Goal: Task Accomplishment & Management: Use online tool/utility

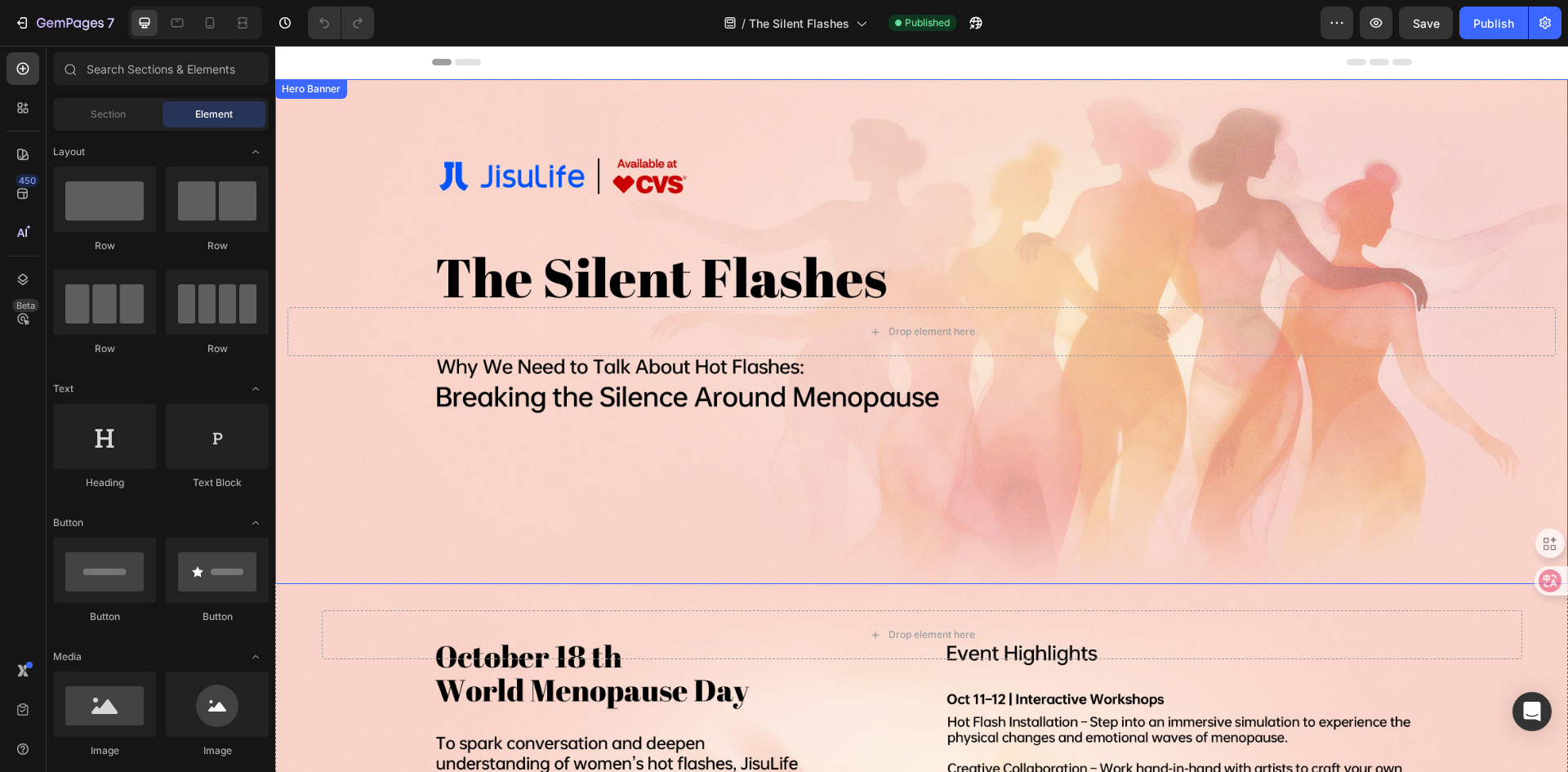
click at [841, 112] on div "Background Image" at bounding box center [922, 332] width 1293 height 505
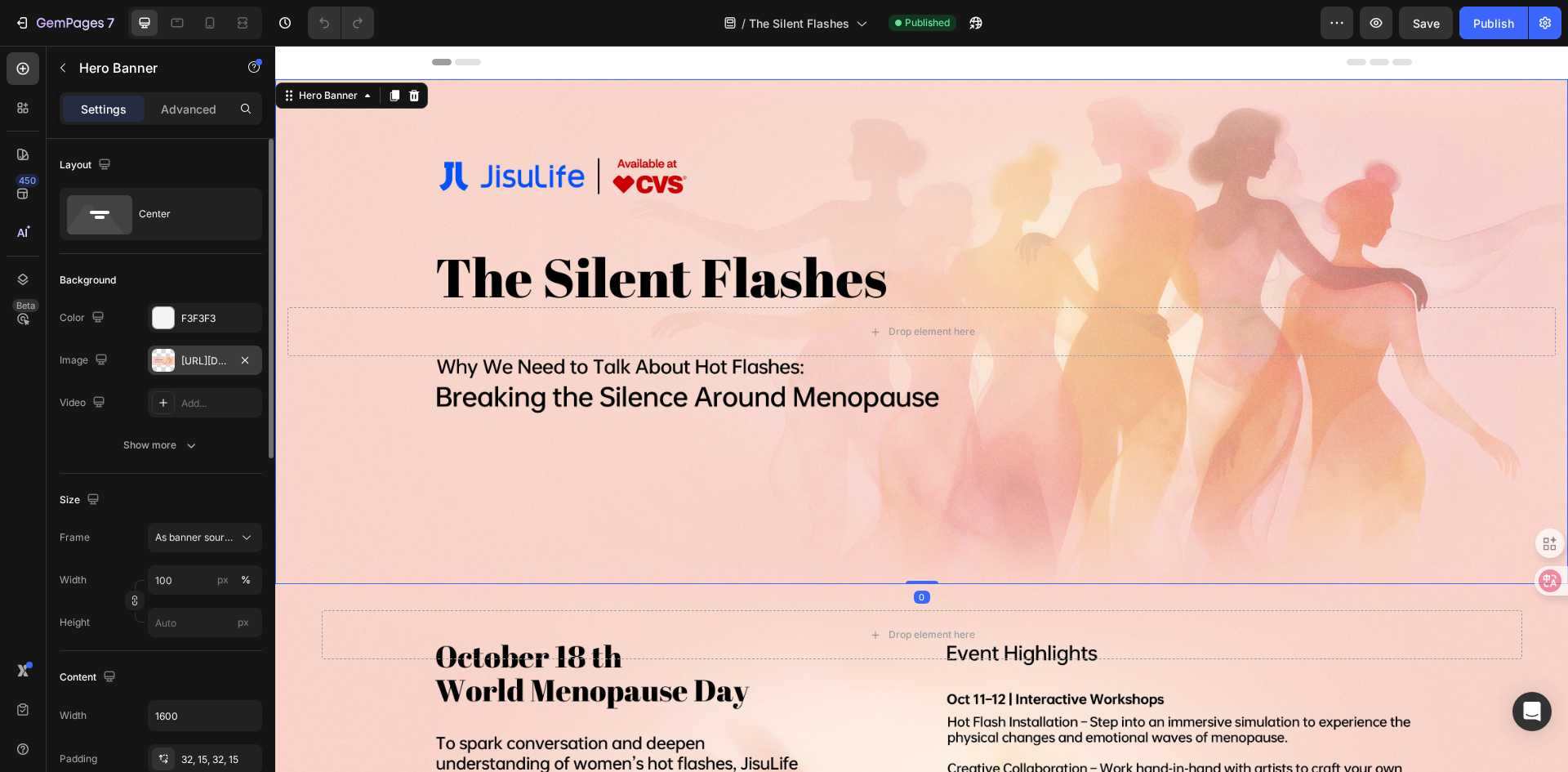
click at [211, 366] on div "[URL][DOMAIN_NAME]" at bounding box center [205, 361] width 48 height 15
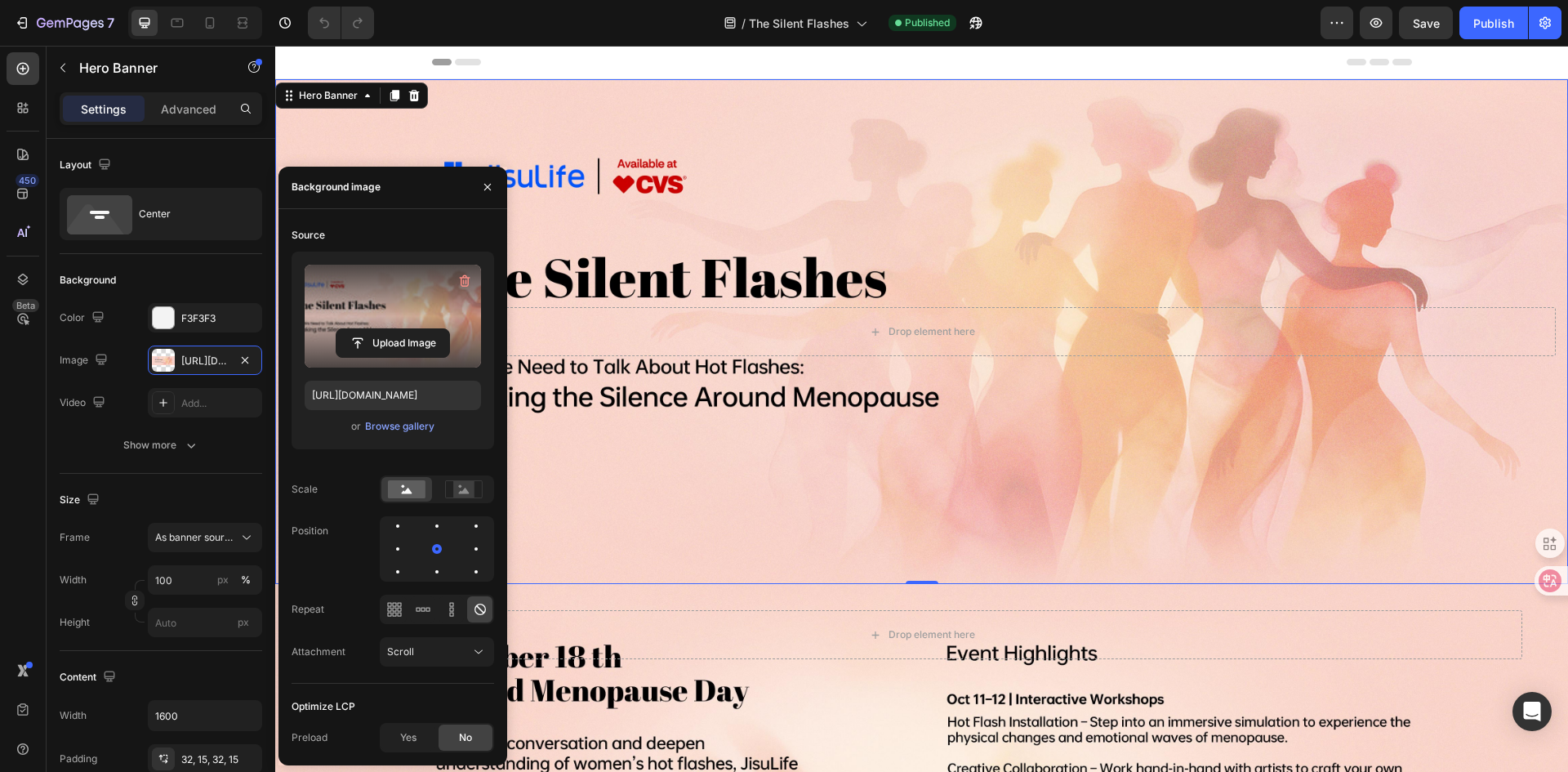
click at [412, 308] on label at bounding box center [392, 316] width 176 height 103
click at [412, 330] on input "file" at bounding box center [392, 344] width 112 height 28
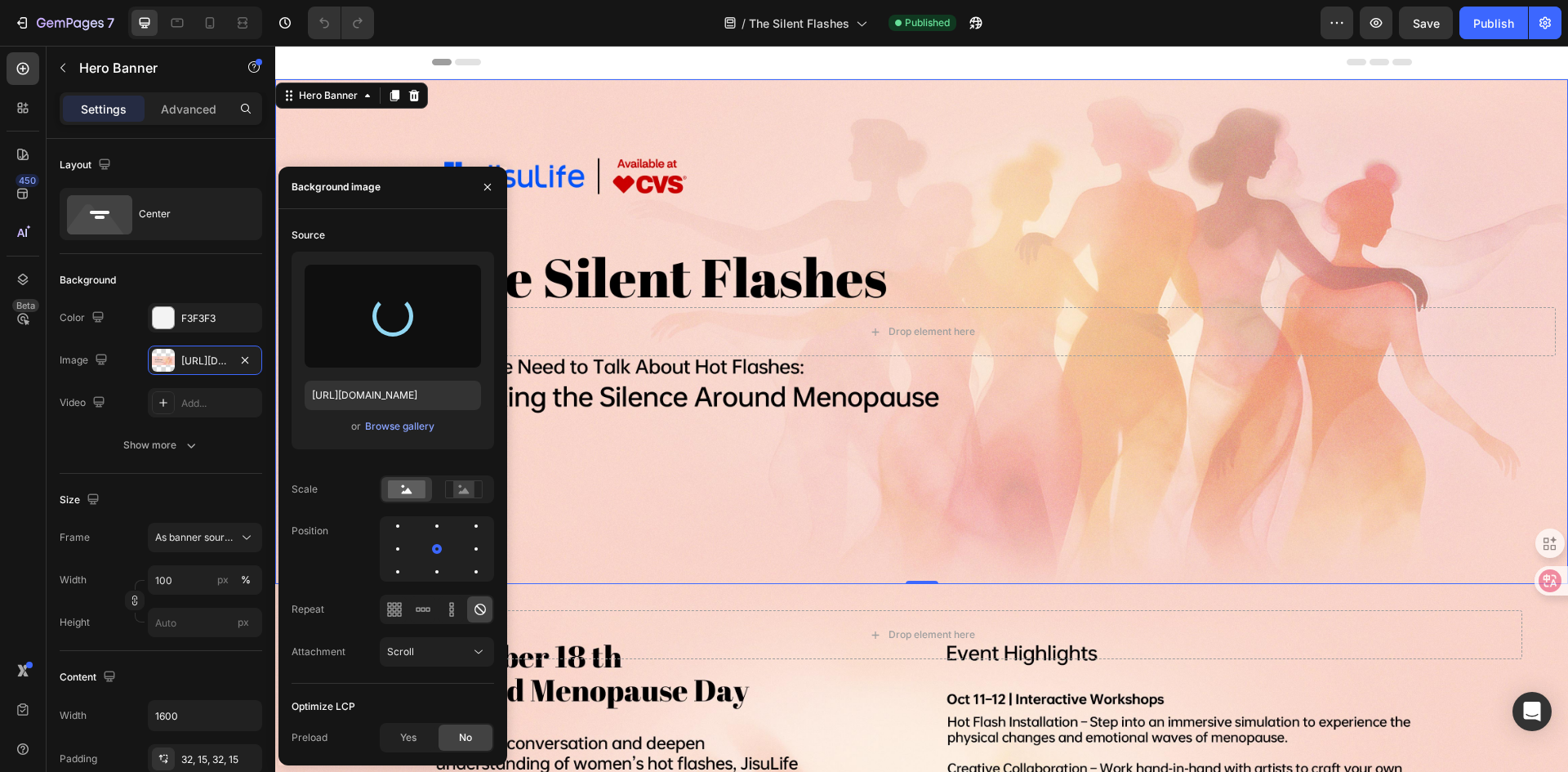
type input "[URL][DOMAIN_NAME]"
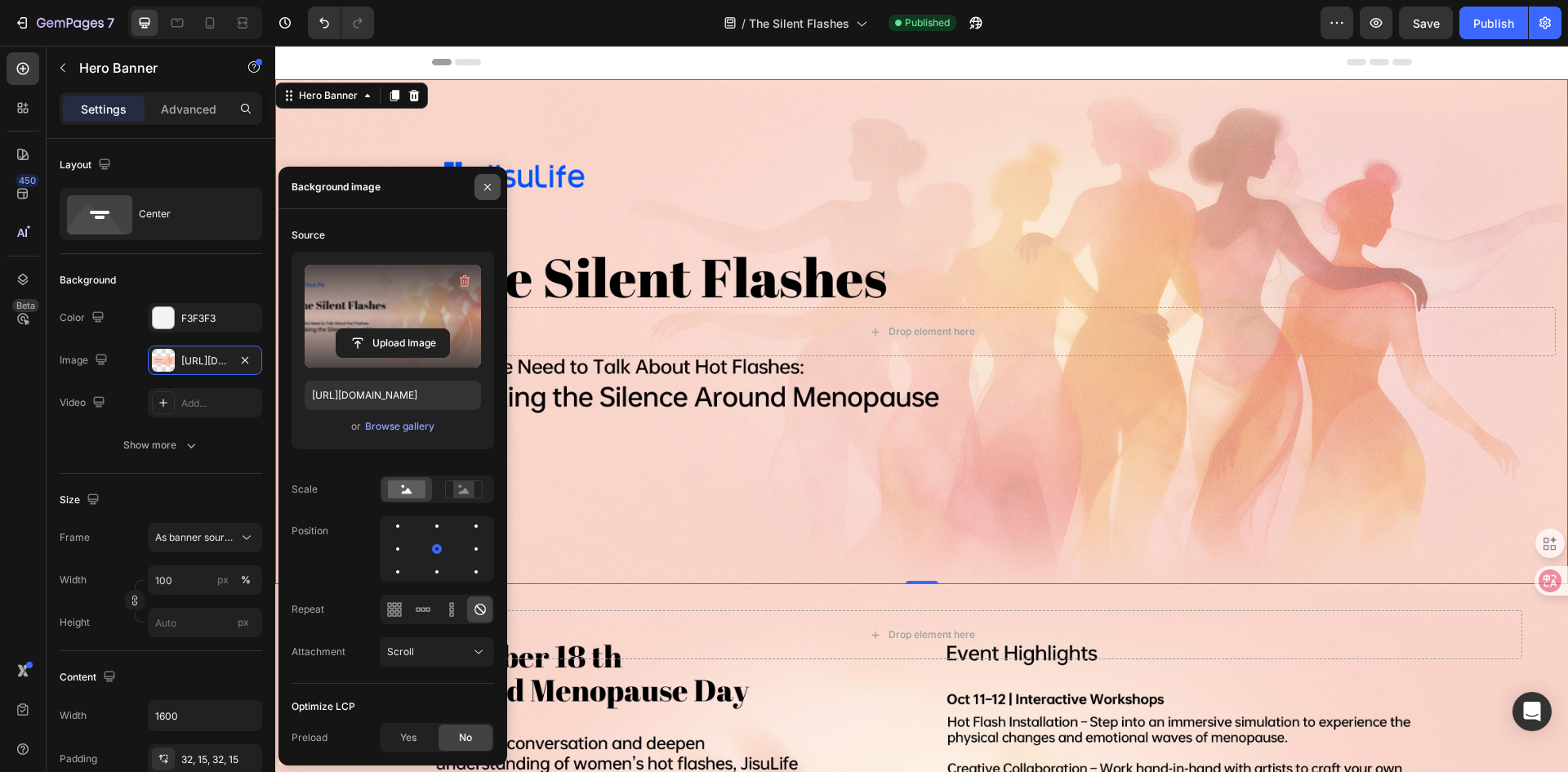
click at [486, 193] on icon "button" at bounding box center [487, 186] width 13 height 13
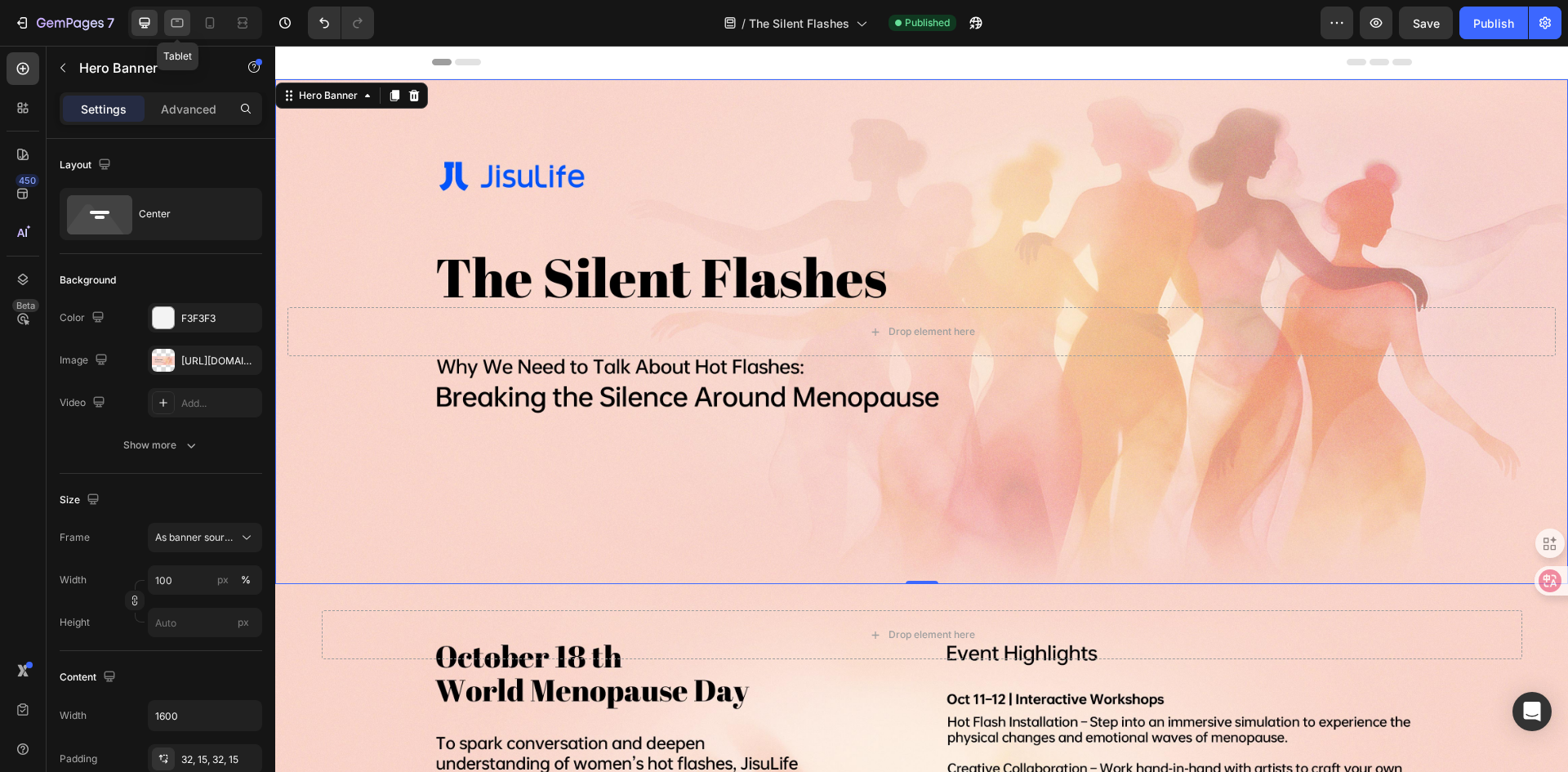
click at [172, 20] on icon at bounding box center [177, 23] width 12 height 9
type input "100%"
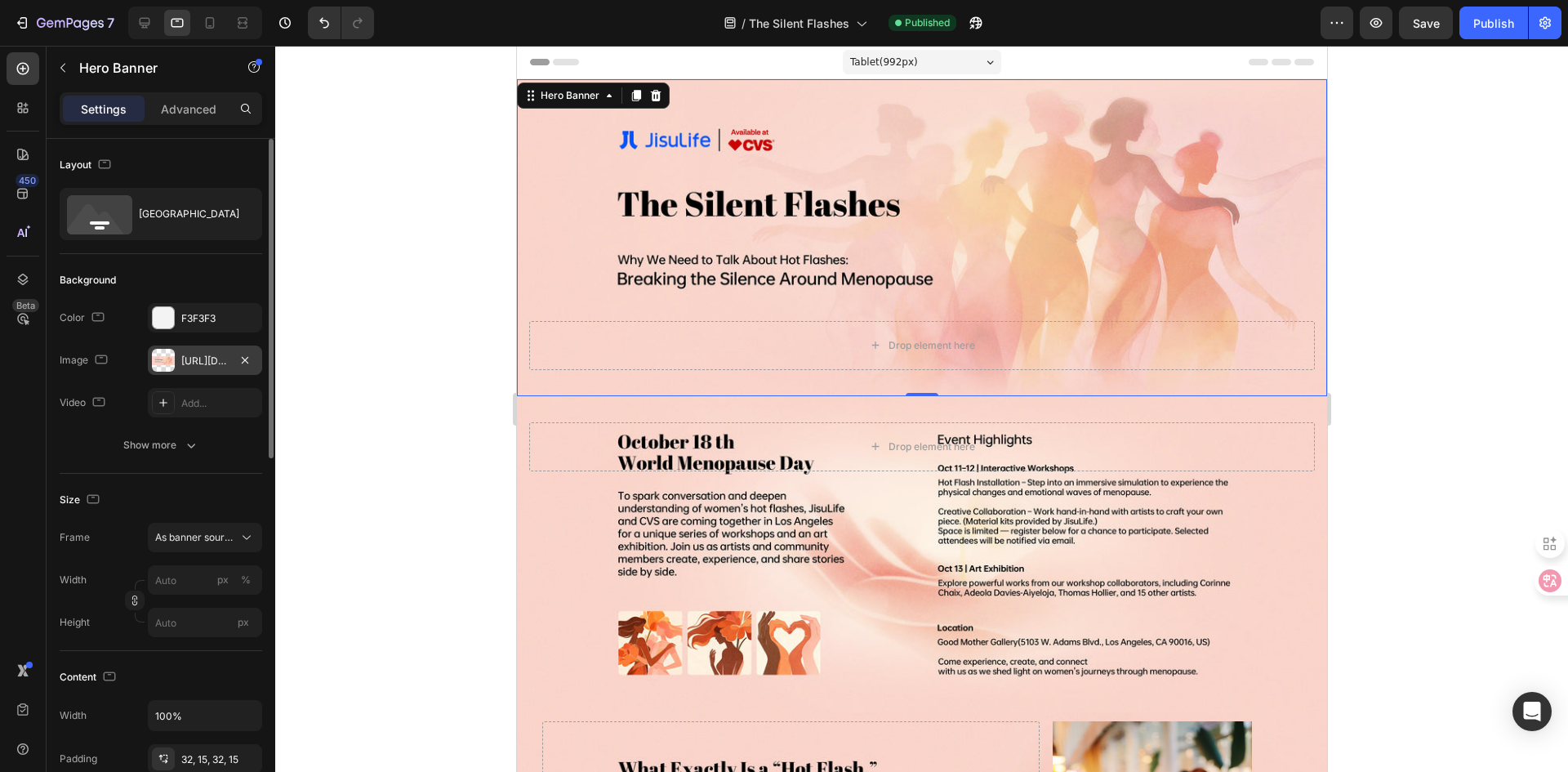
click at [207, 369] on div "[URL][DOMAIN_NAME]" at bounding box center [205, 361] width 114 height 30
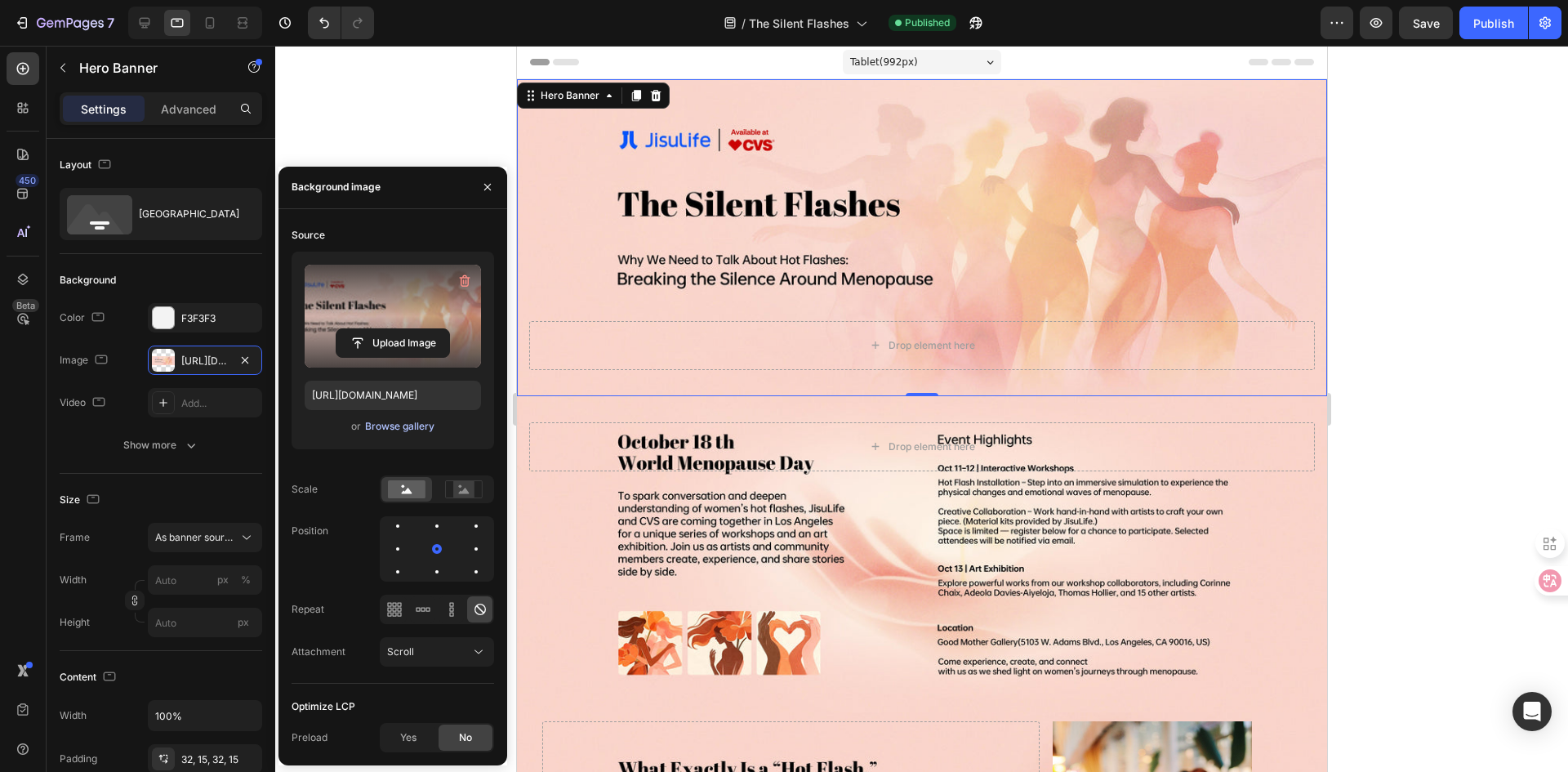
click at [403, 424] on div "Browse gallery" at bounding box center [400, 426] width 70 height 15
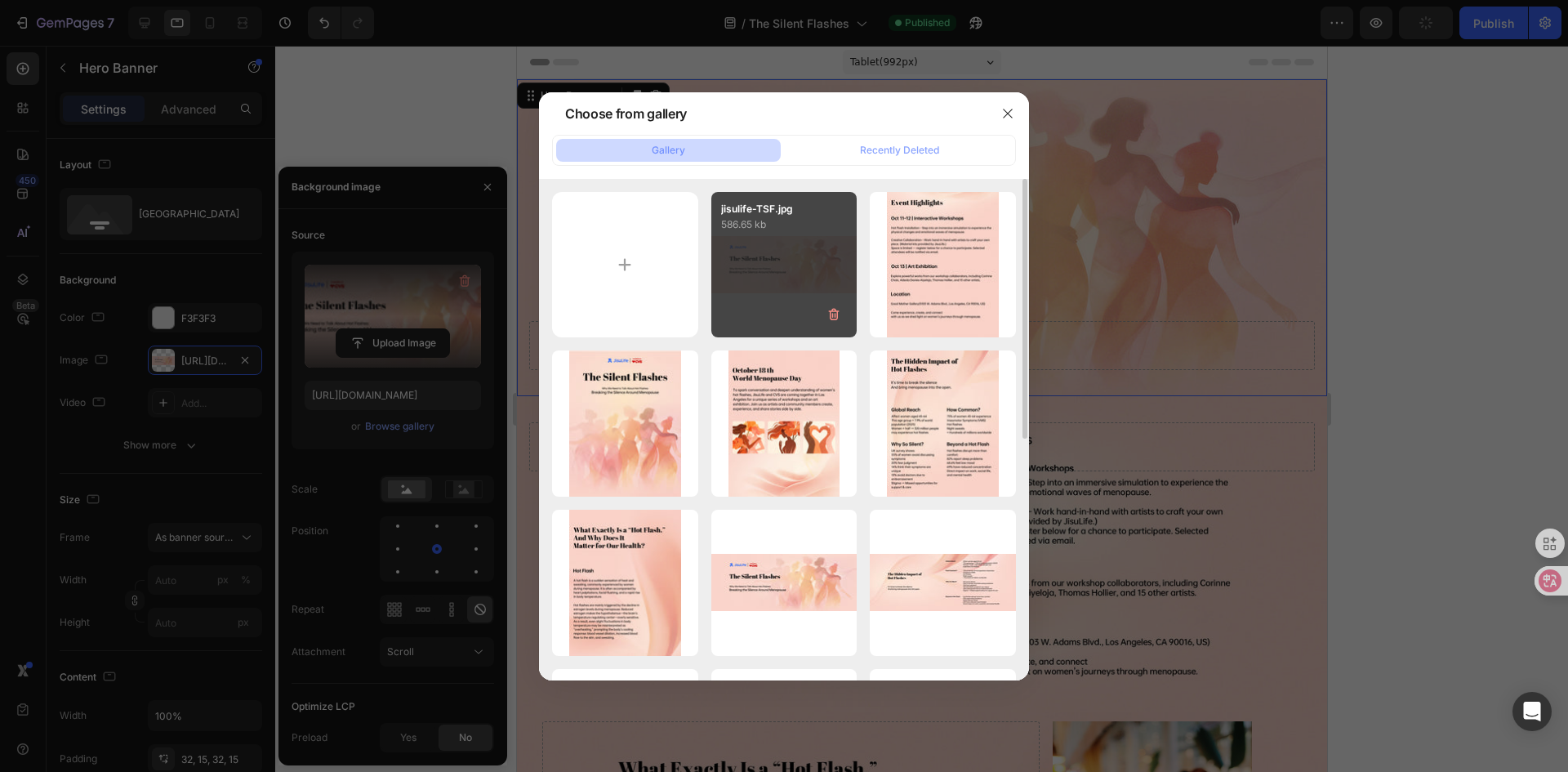
click at [789, 280] on div "jisulife-TSF.jpg 586.65 kb" at bounding box center [784, 265] width 146 height 146
type input "[URL][DOMAIN_NAME]"
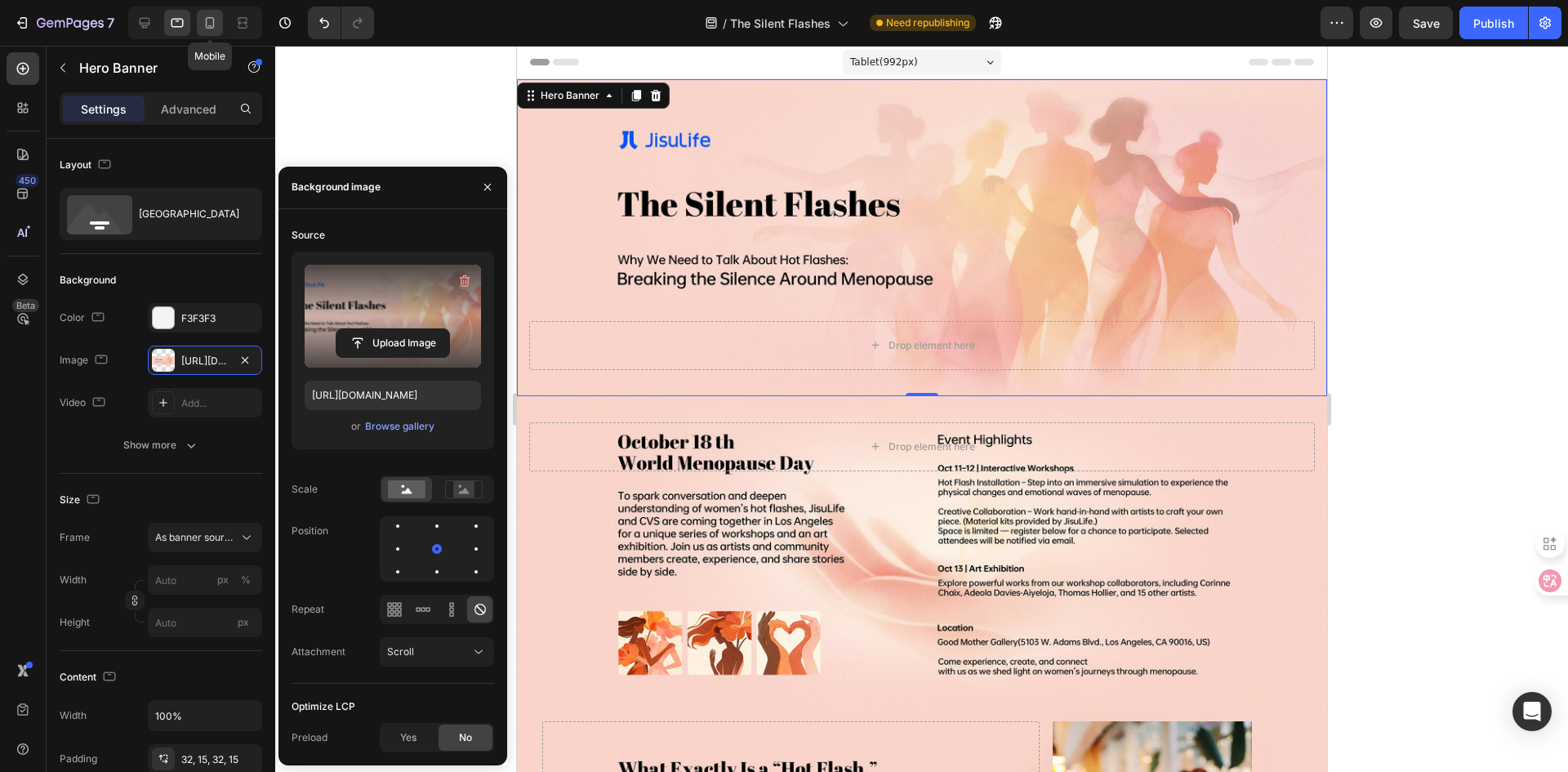
click at [209, 27] on icon at bounding box center [210, 23] width 16 height 16
type input "550"
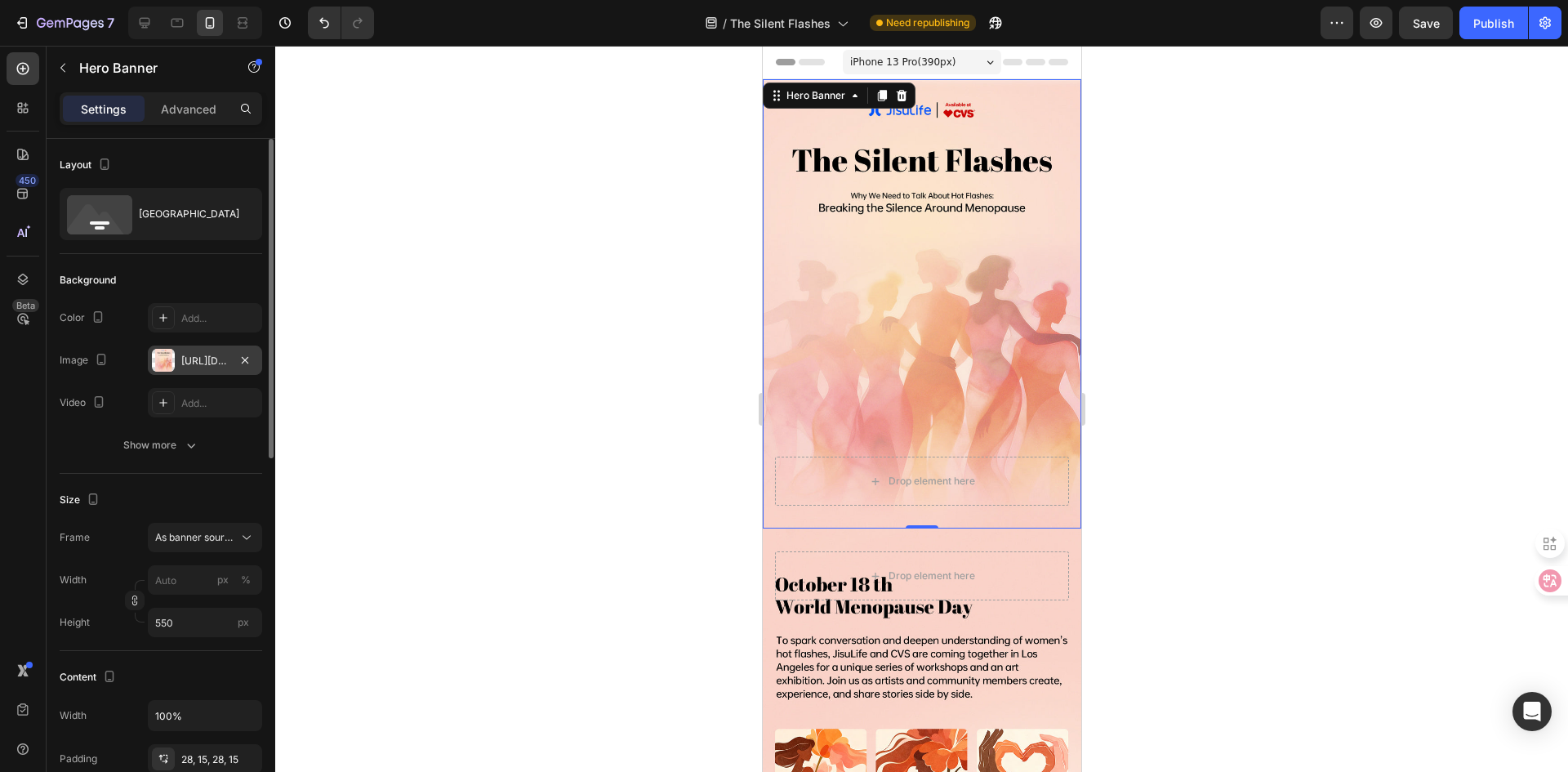
click at [181, 367] on div "[URL][DOMAIN_NAME]" at bounding box center [205, 361] width 48 height 15
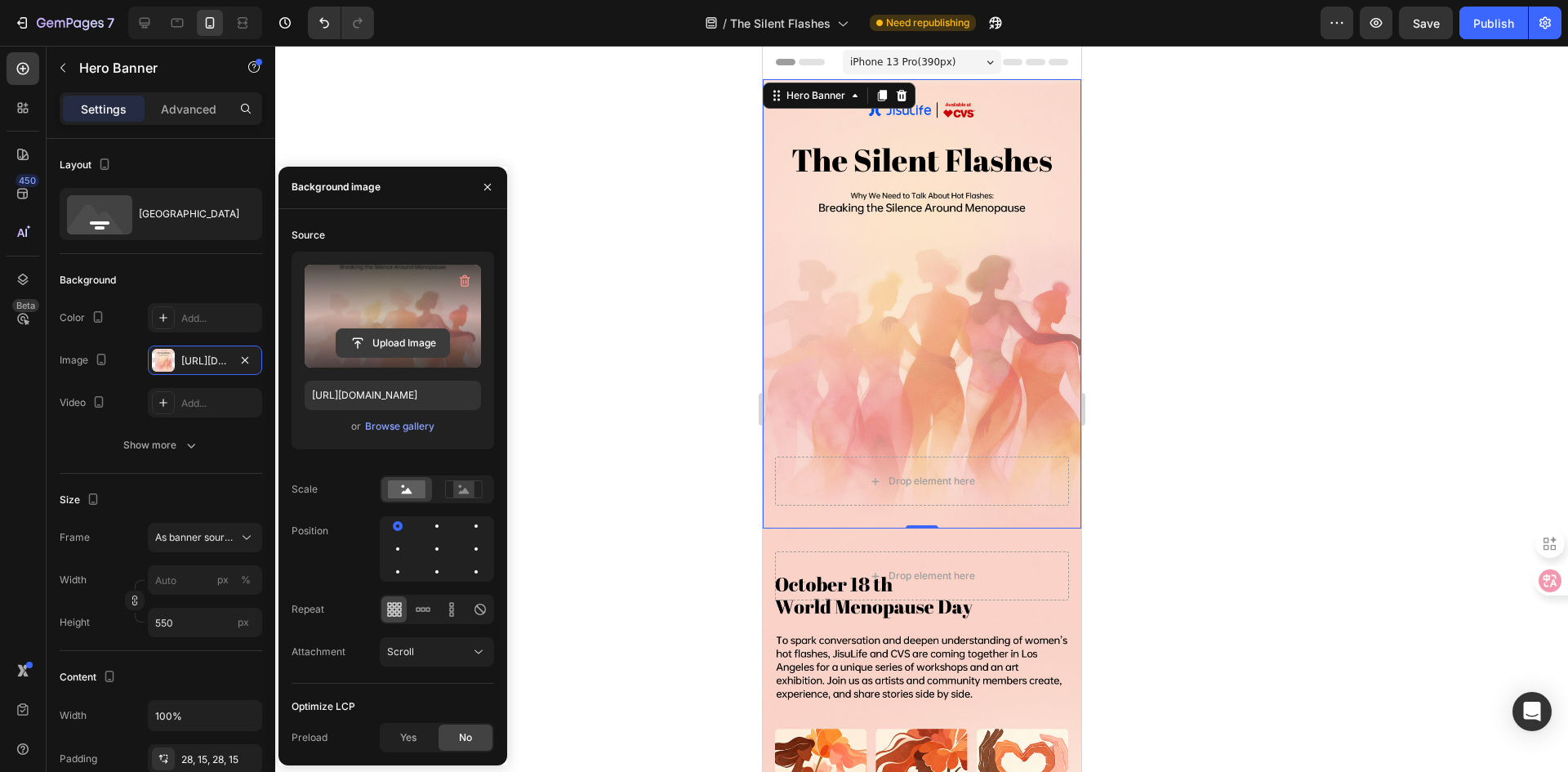
click at [405, 330] on input "file" at bounding box center [392, 344] width 112 height 28
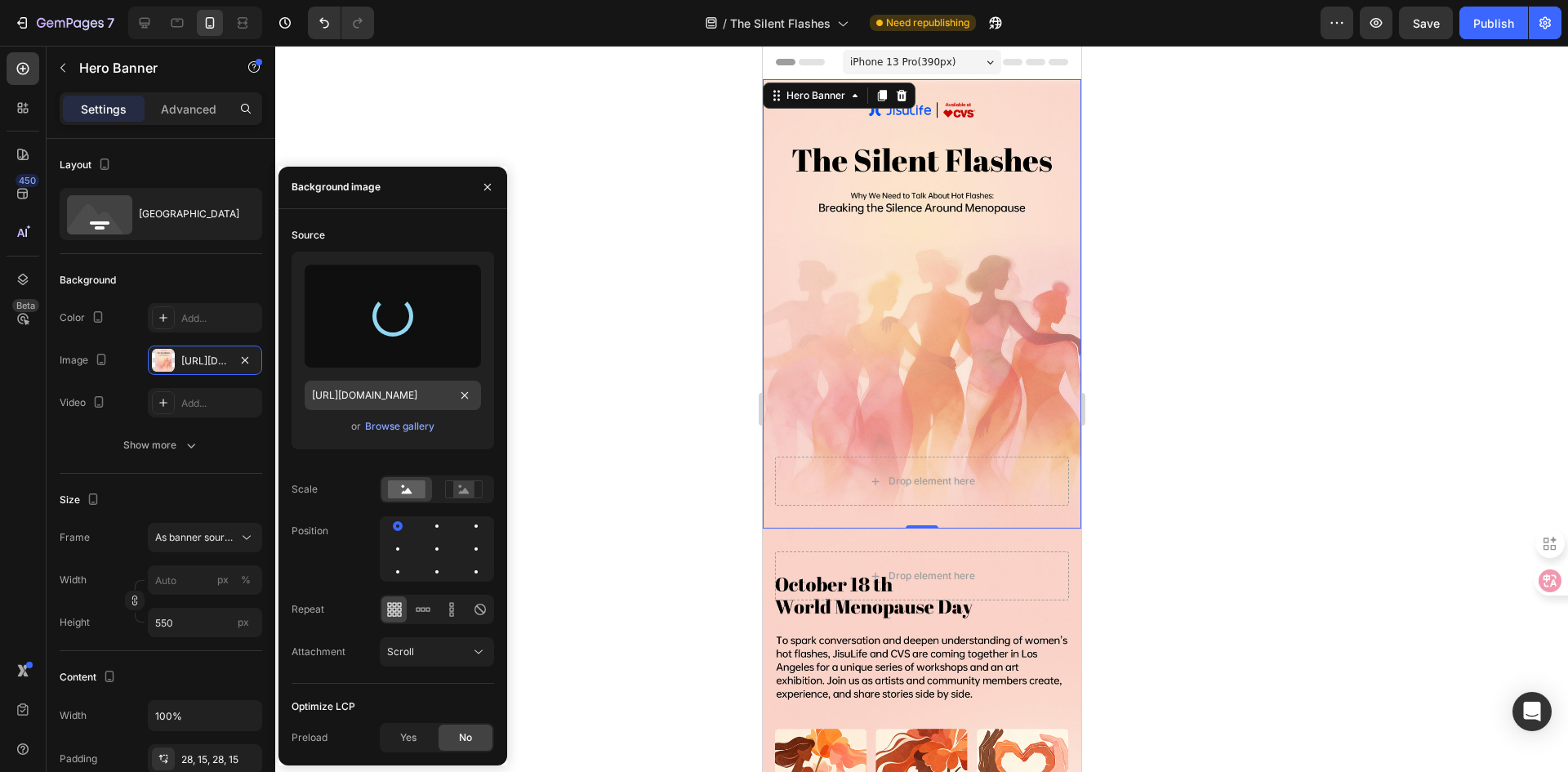
type input "[URL][DOMAIN_NAME]"
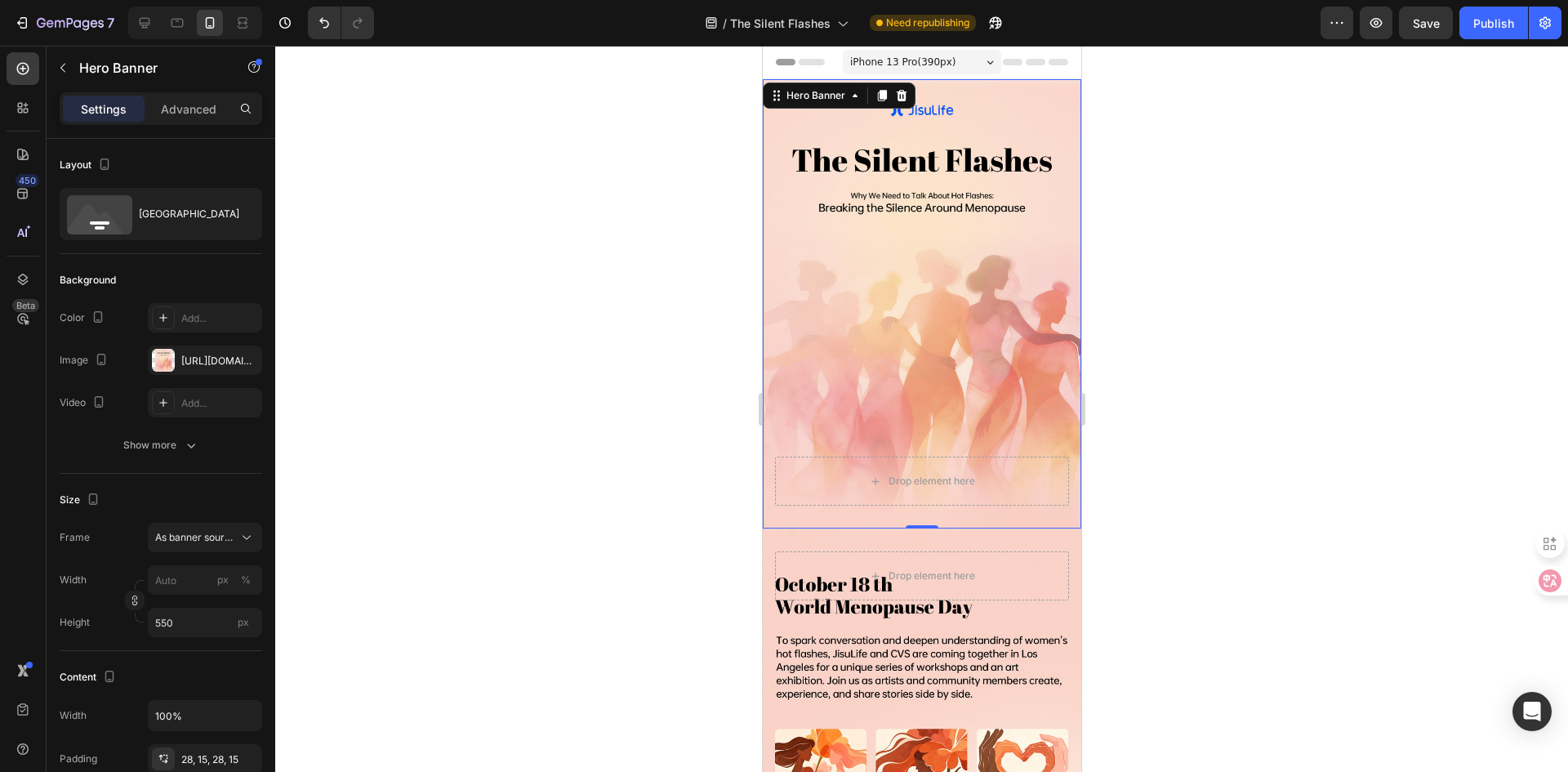
click at [597, 351] on div at bounding box center [922, 408] width 1293 height 726
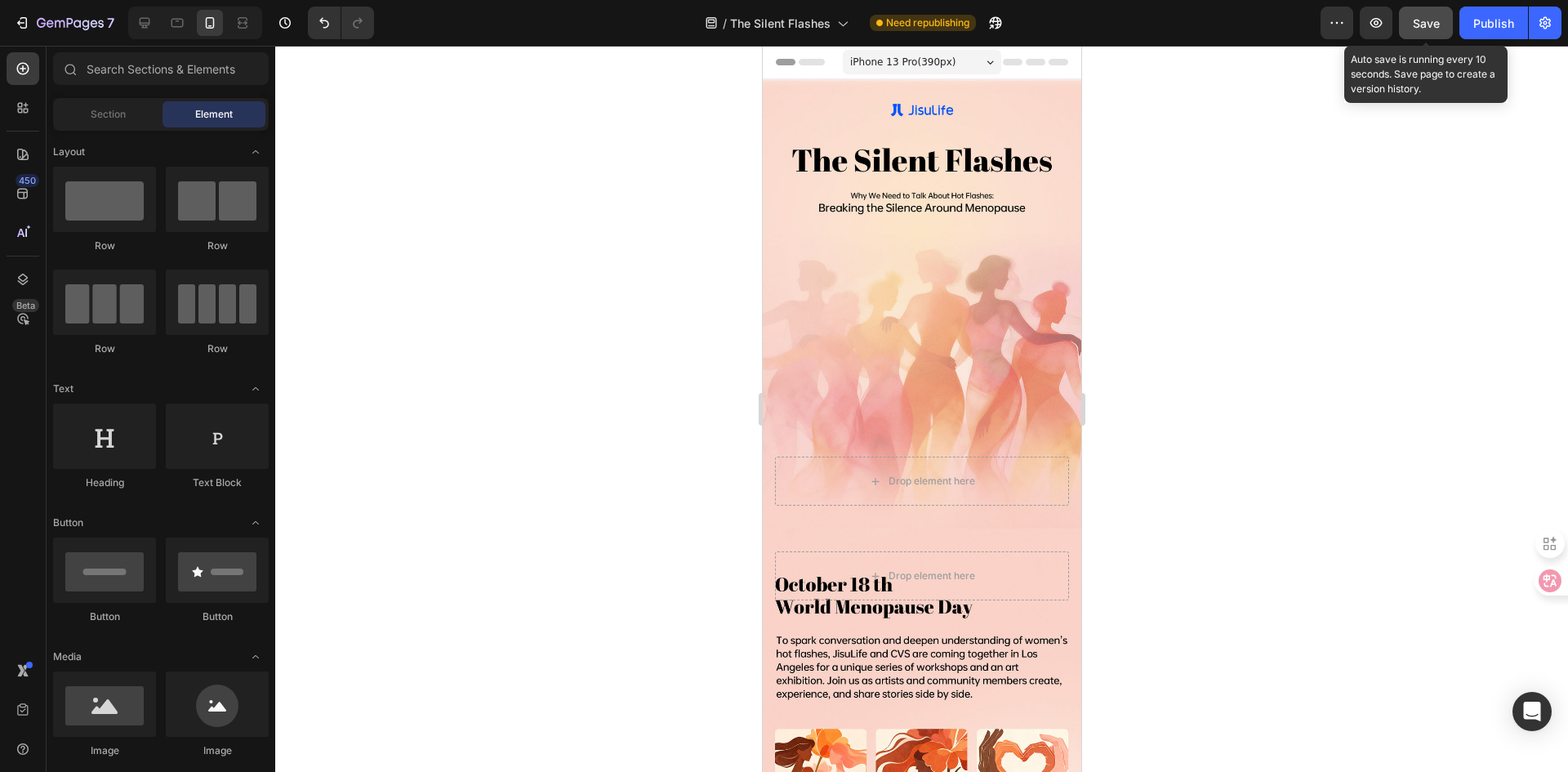
click at [1441, 15] on button "Save" at bounding box center [1427, 23] width 54 height 33
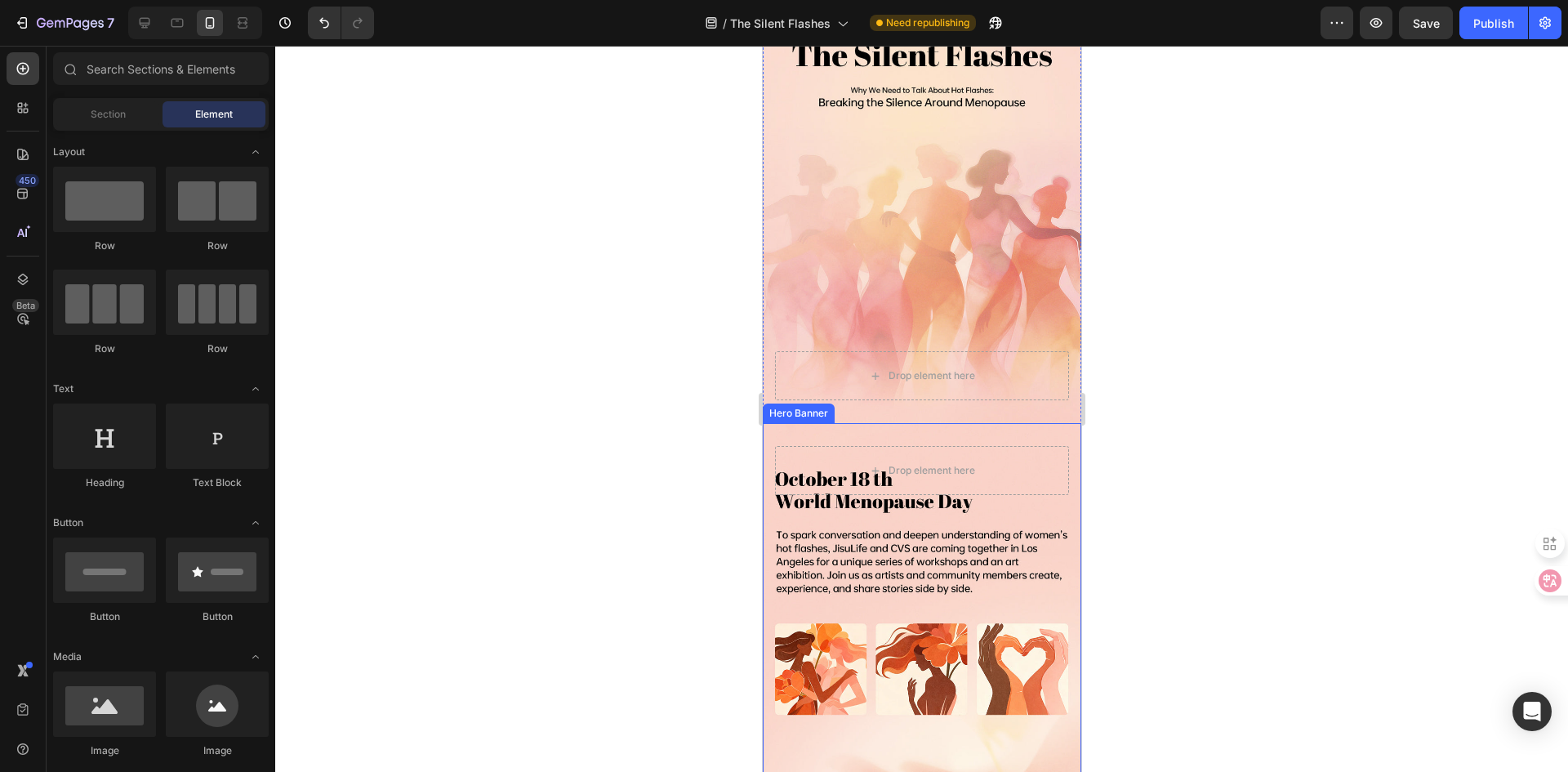
scroll to position [82, 0]
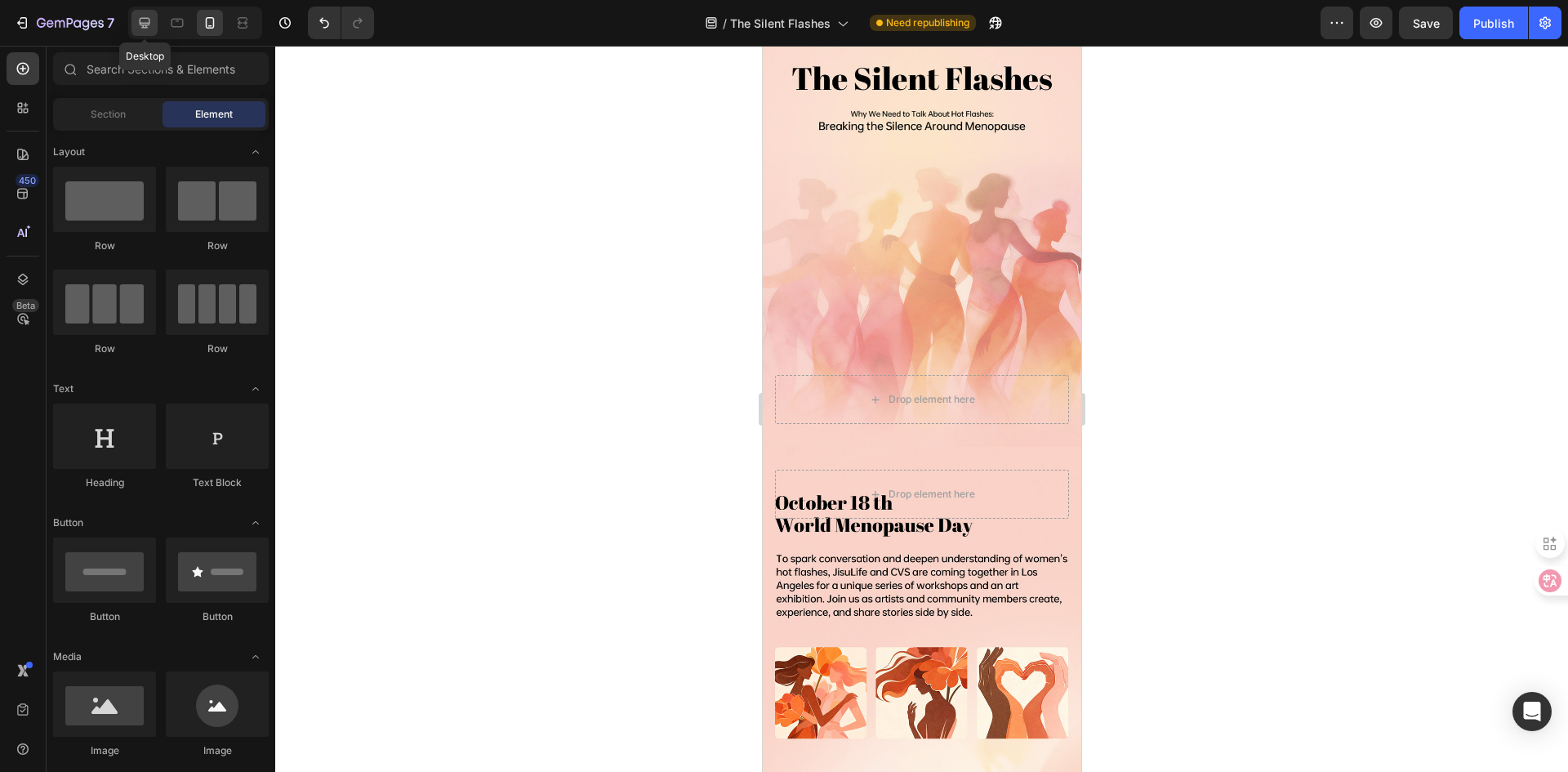
click at [138, 28] on icon at bounding box center [144, 23] width 16 height 16
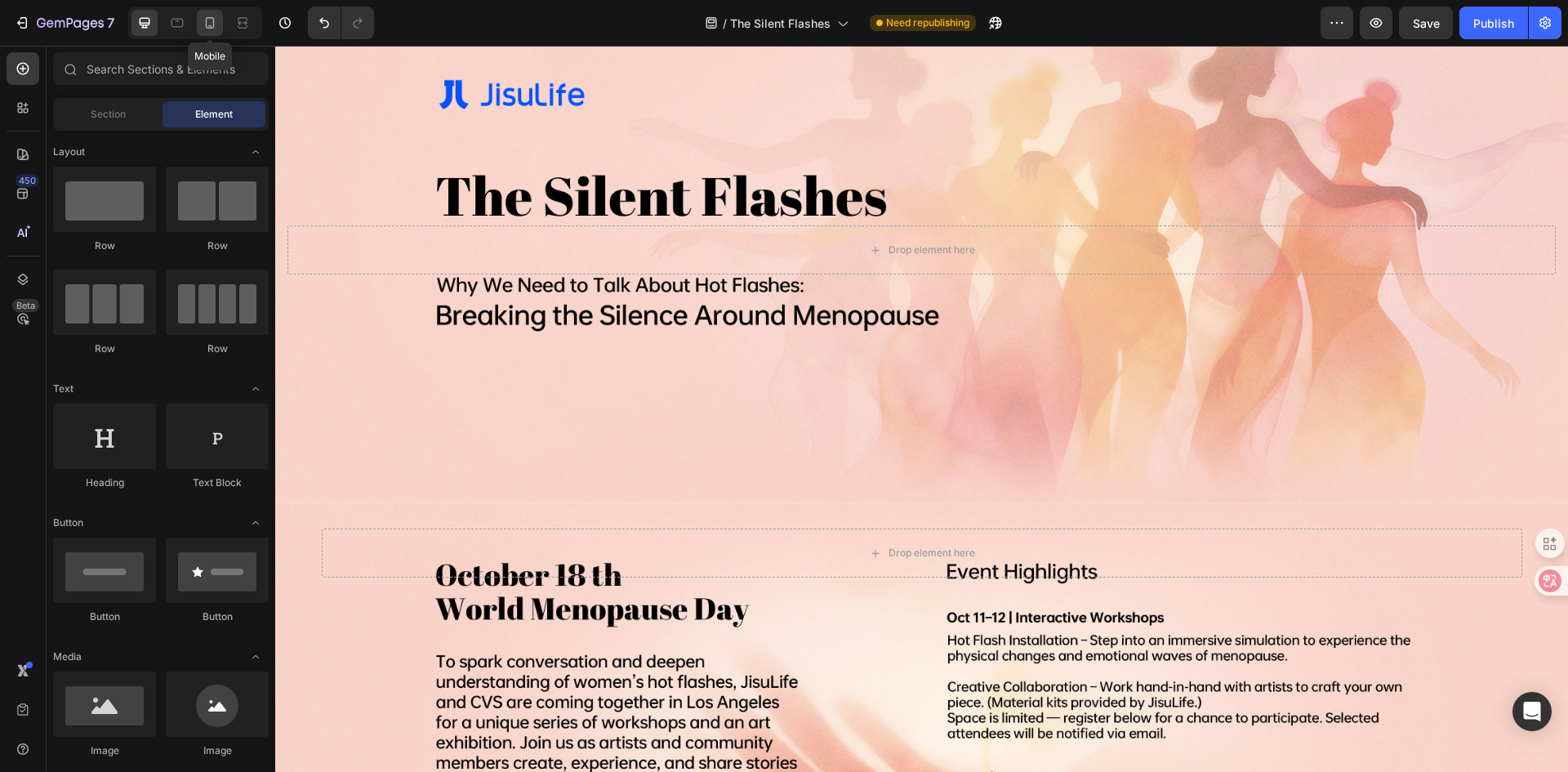
click at [216, 26] on icon at bounding box center [210, 23] width 16 height 16
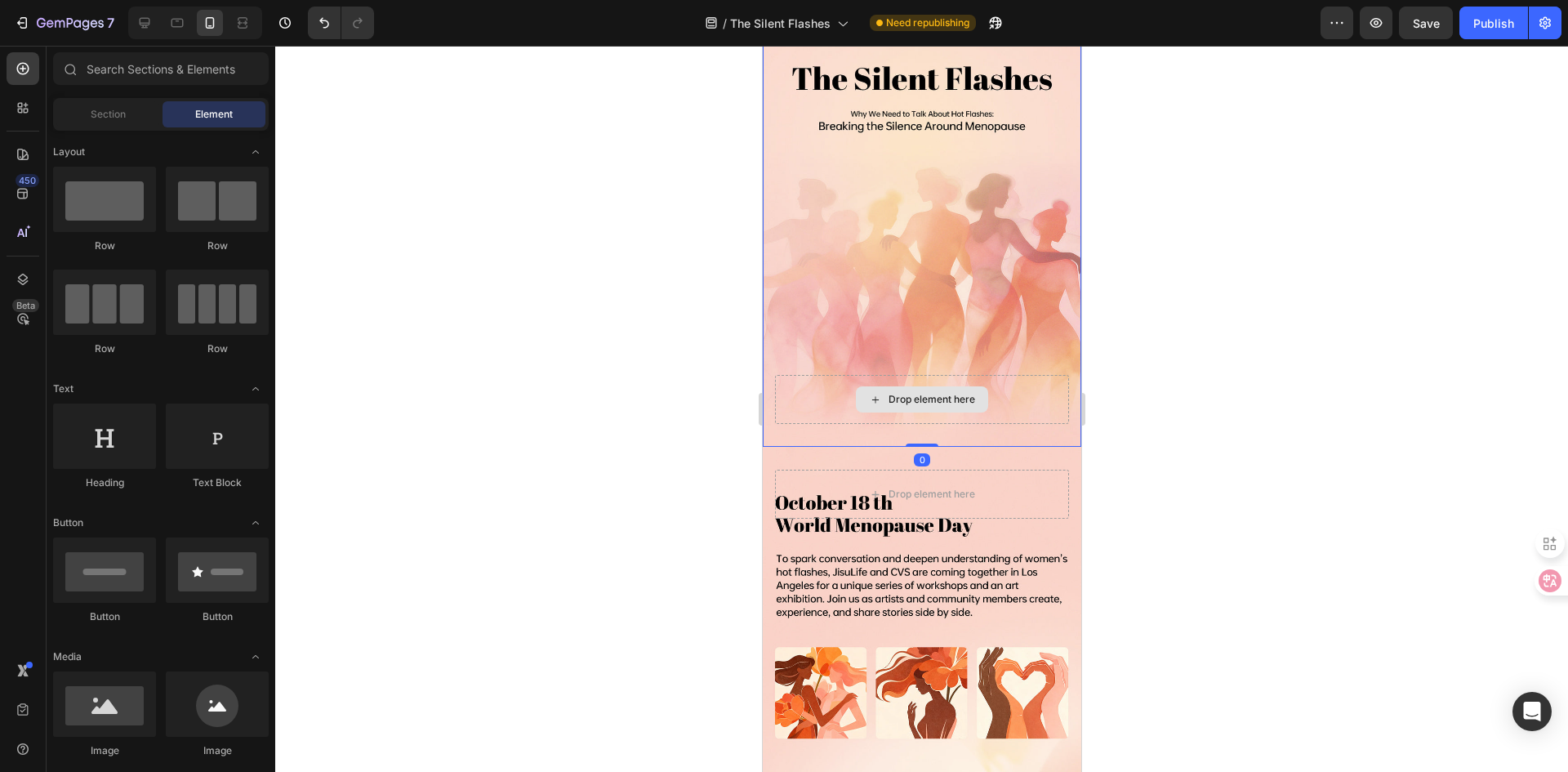
click at [937, 385] on div "Drop element here" at bounding box center [921, 399] width 294 height 49
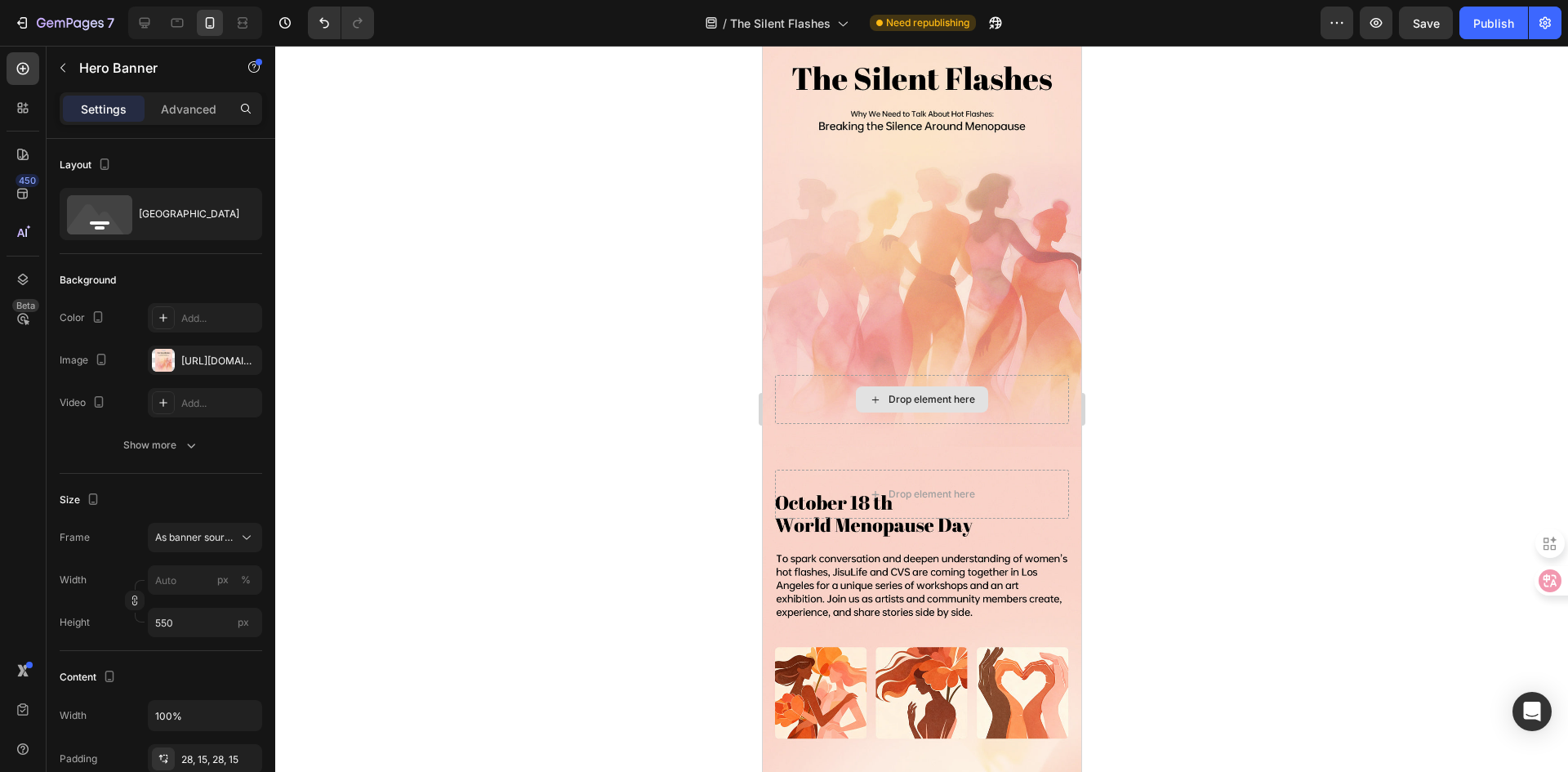
click at [907, 400] on div "Drop element here" at bounding box center [931, 399] width 87 height 13
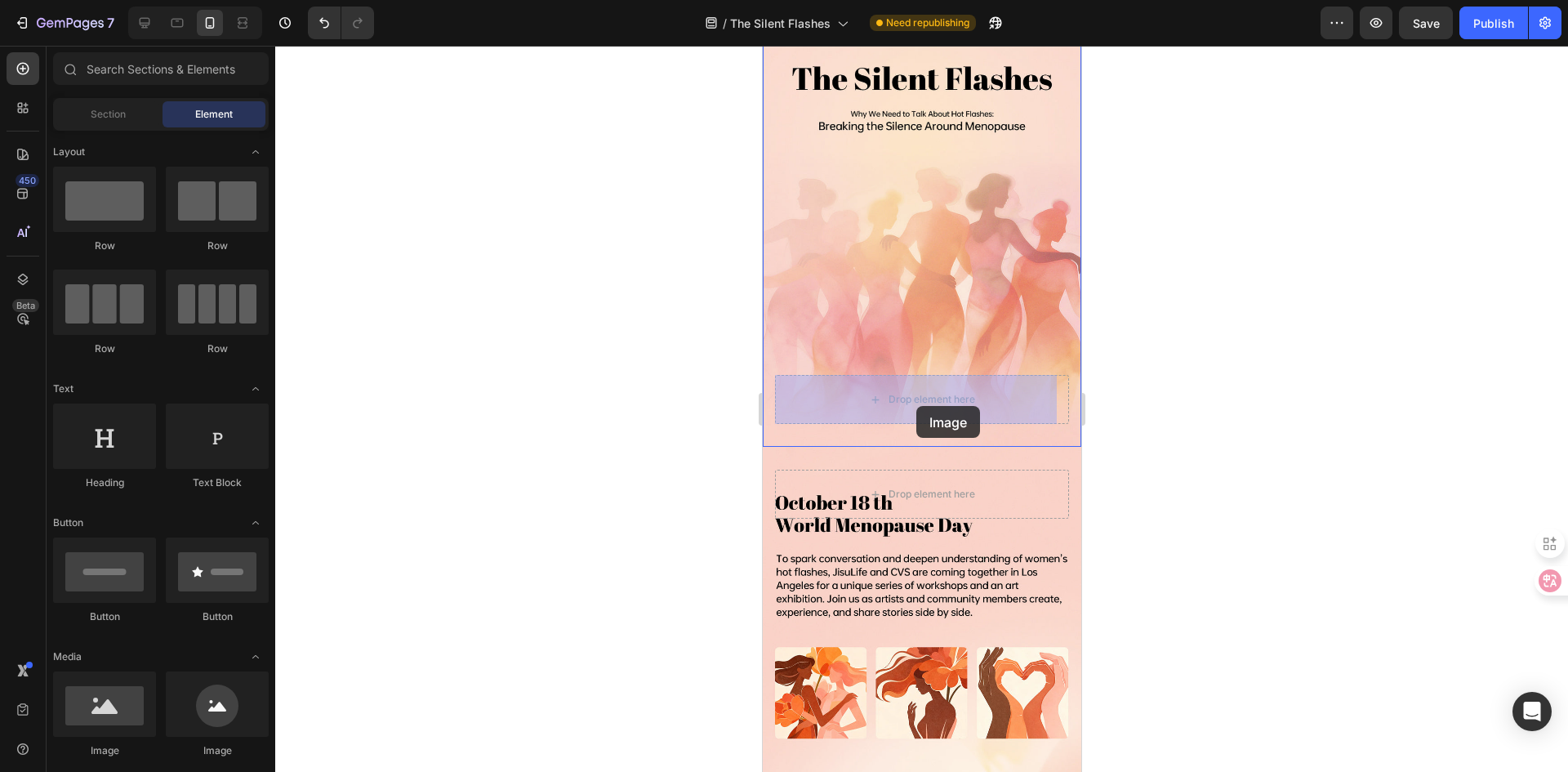
drag, startPoint x: 862, startPoint y: 765, endPoint x: 923, endPoint y: 391, distance: 378.9
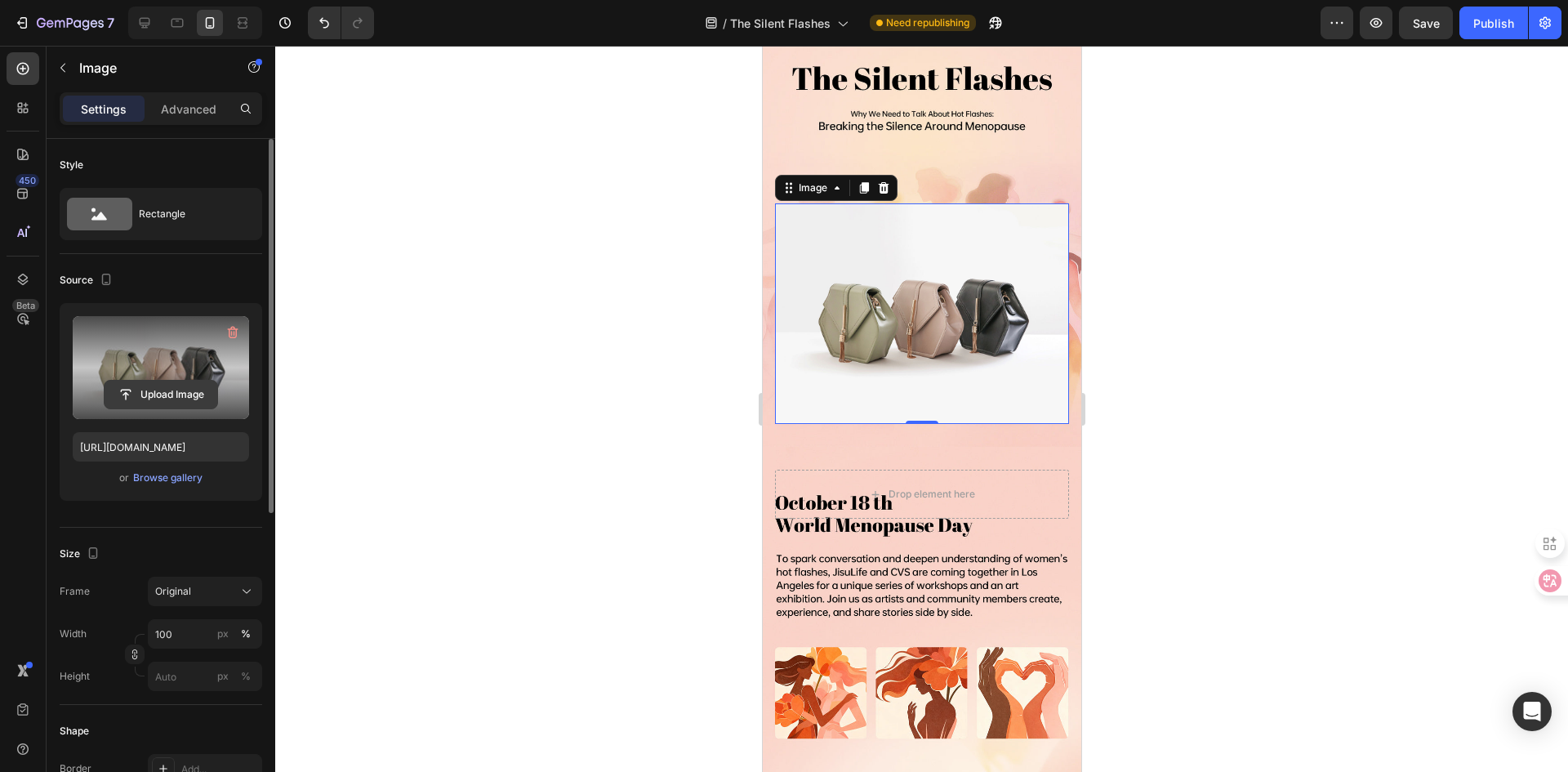
click at [166, 394] on input "file" at bounding box center [160, 394] width 112 height 28
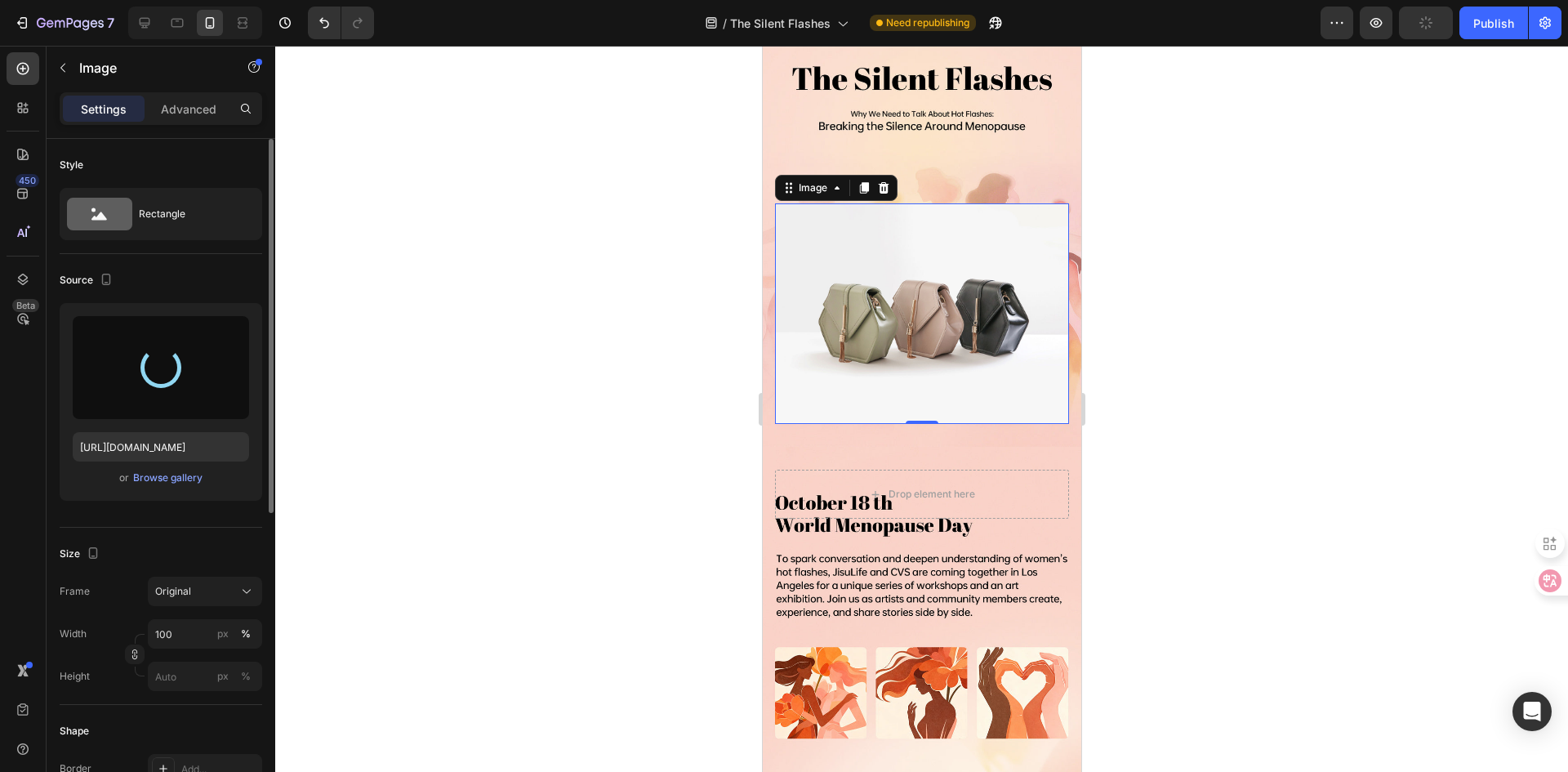
type input "[URL][DOMAIN_NAME]"
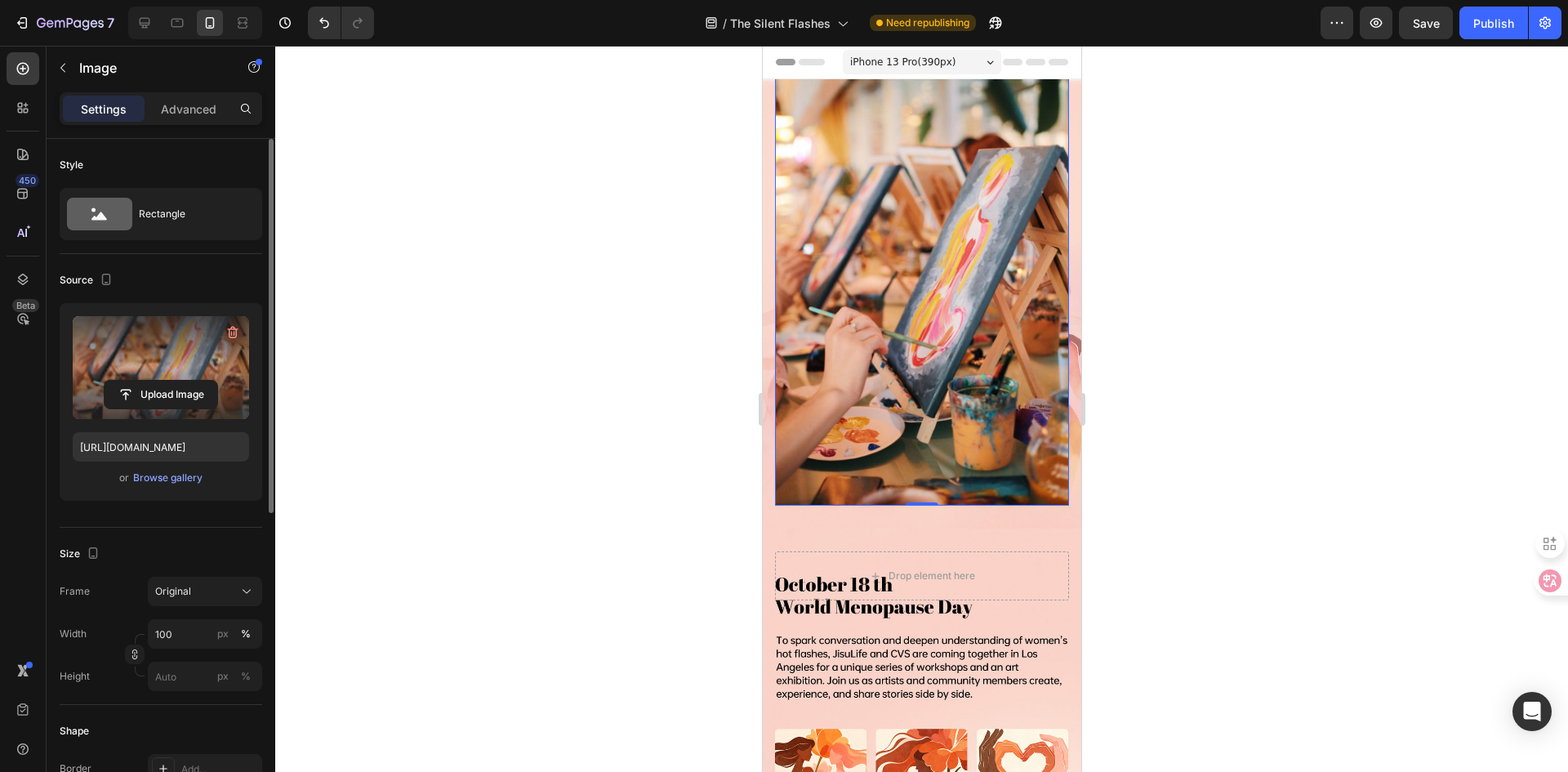
click at [907, 359] on img at bounding box center [921, 285] width 294 height 441
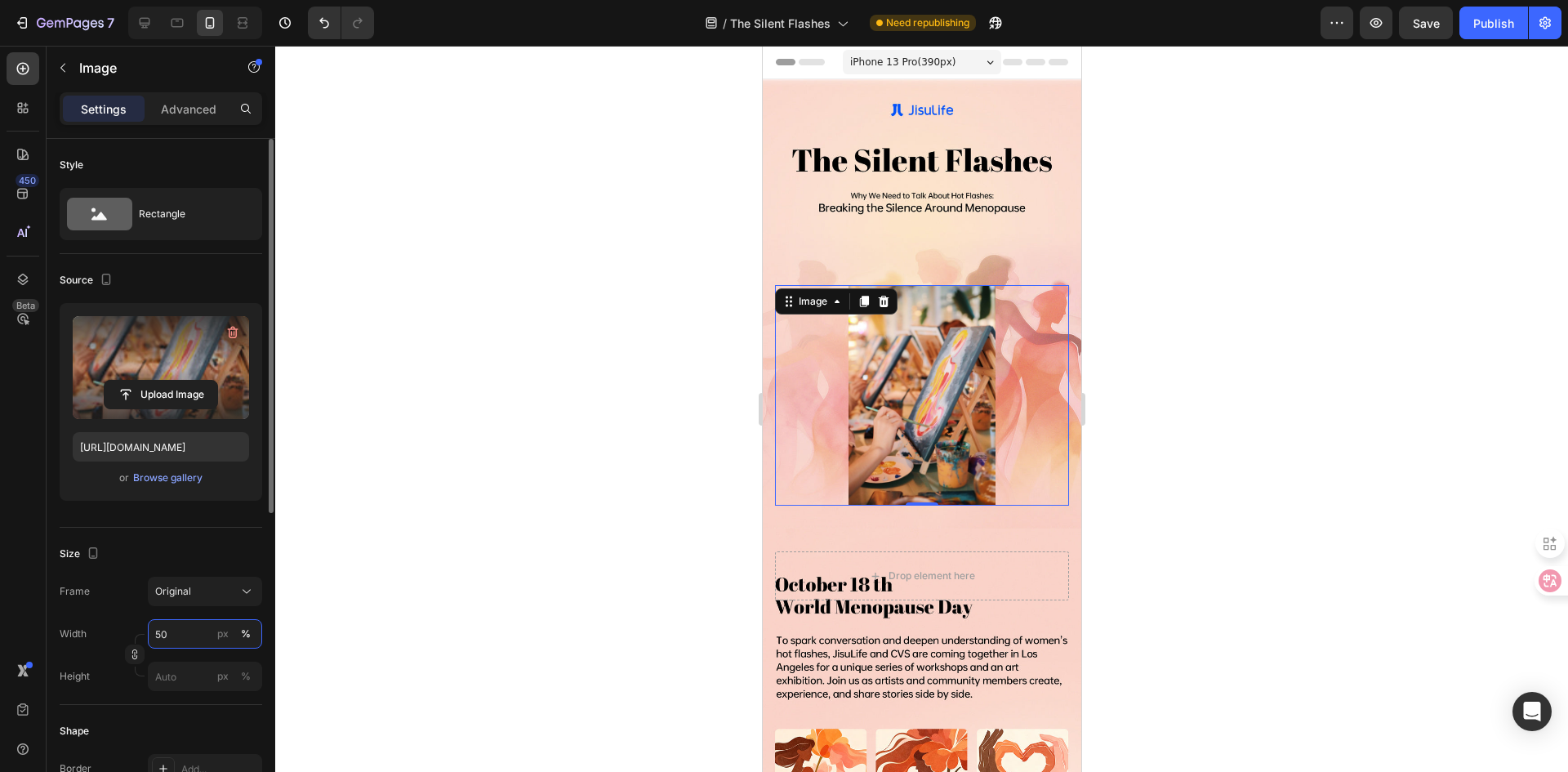
type input "50"
click at [192, 539] on div "Size Frame Original Width 50 px % Height px %" at bounding box center [160, 617] width 202 height 177
click at [1199, 442] on div at bounding box center [922, 408] width 1293 height 726
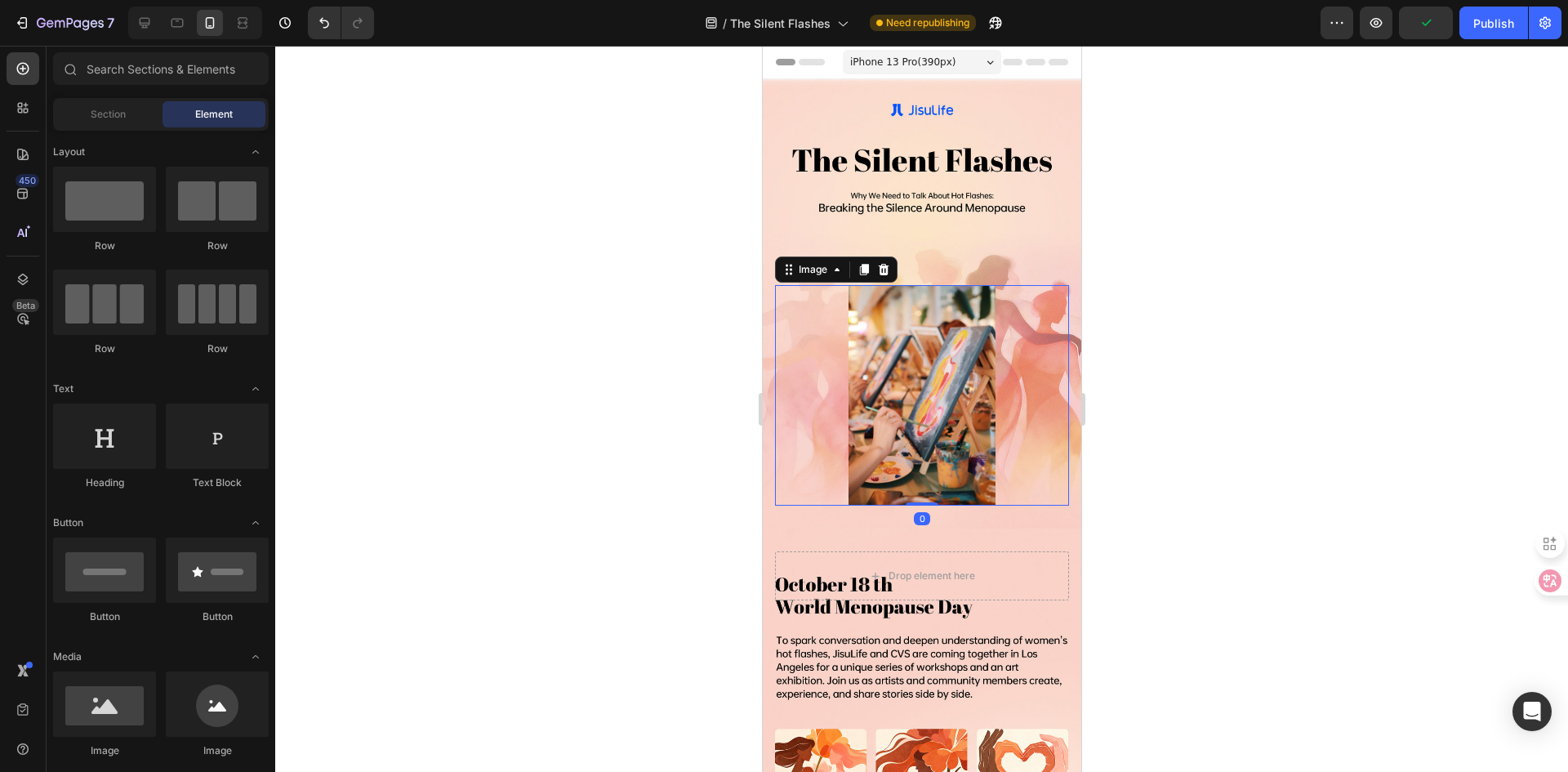
click at [1033, 392] on div at bounding box center [921, 395] width 294 height 221
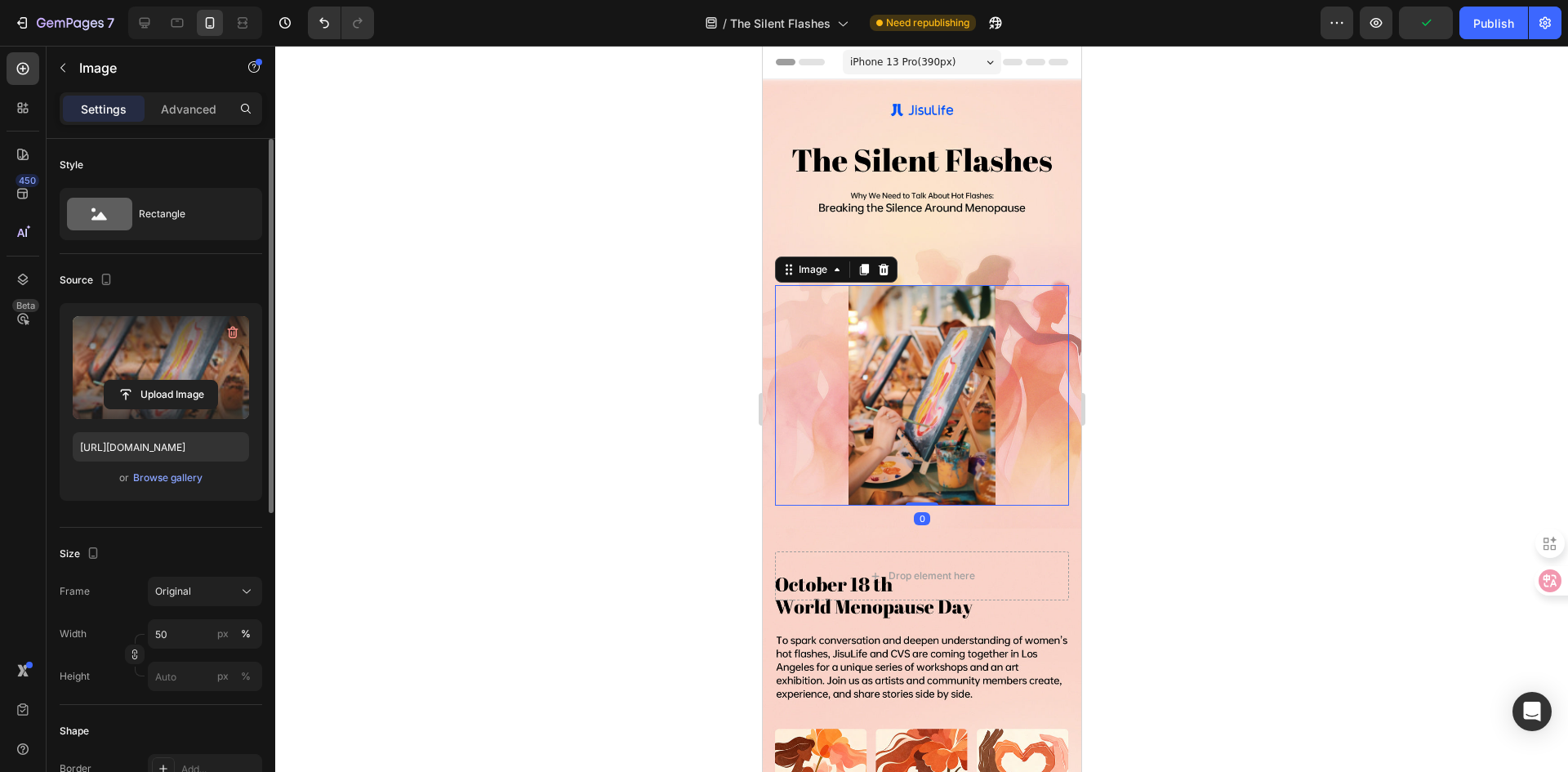
click at [143, 367] on label at bounding box center [160, 368] width 176 height 103
click at [143, 381] on input "file" at bounding box center [160, 394] width 112 height 28
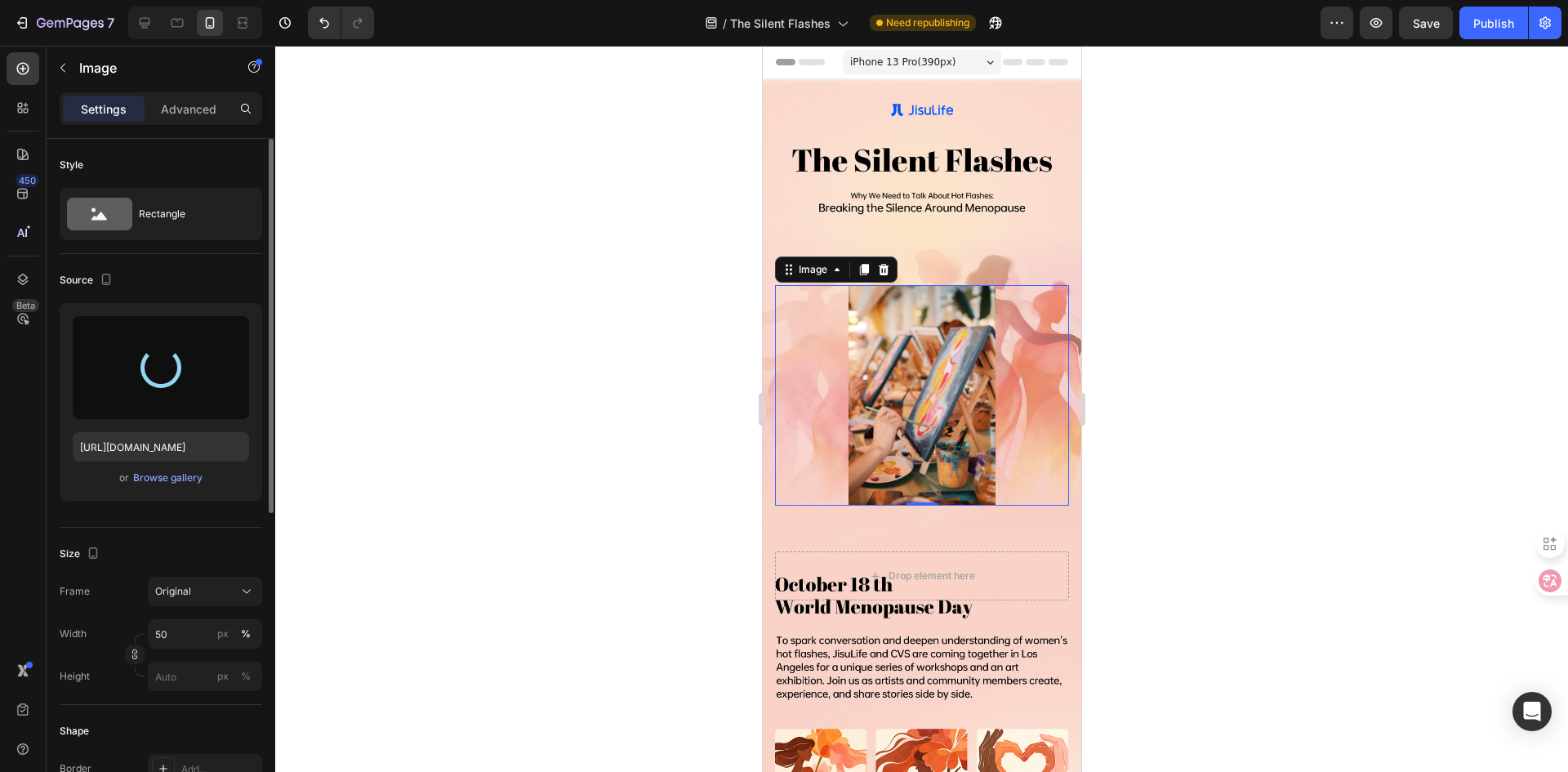
type input "[URL][DOMAIN_NAME]"
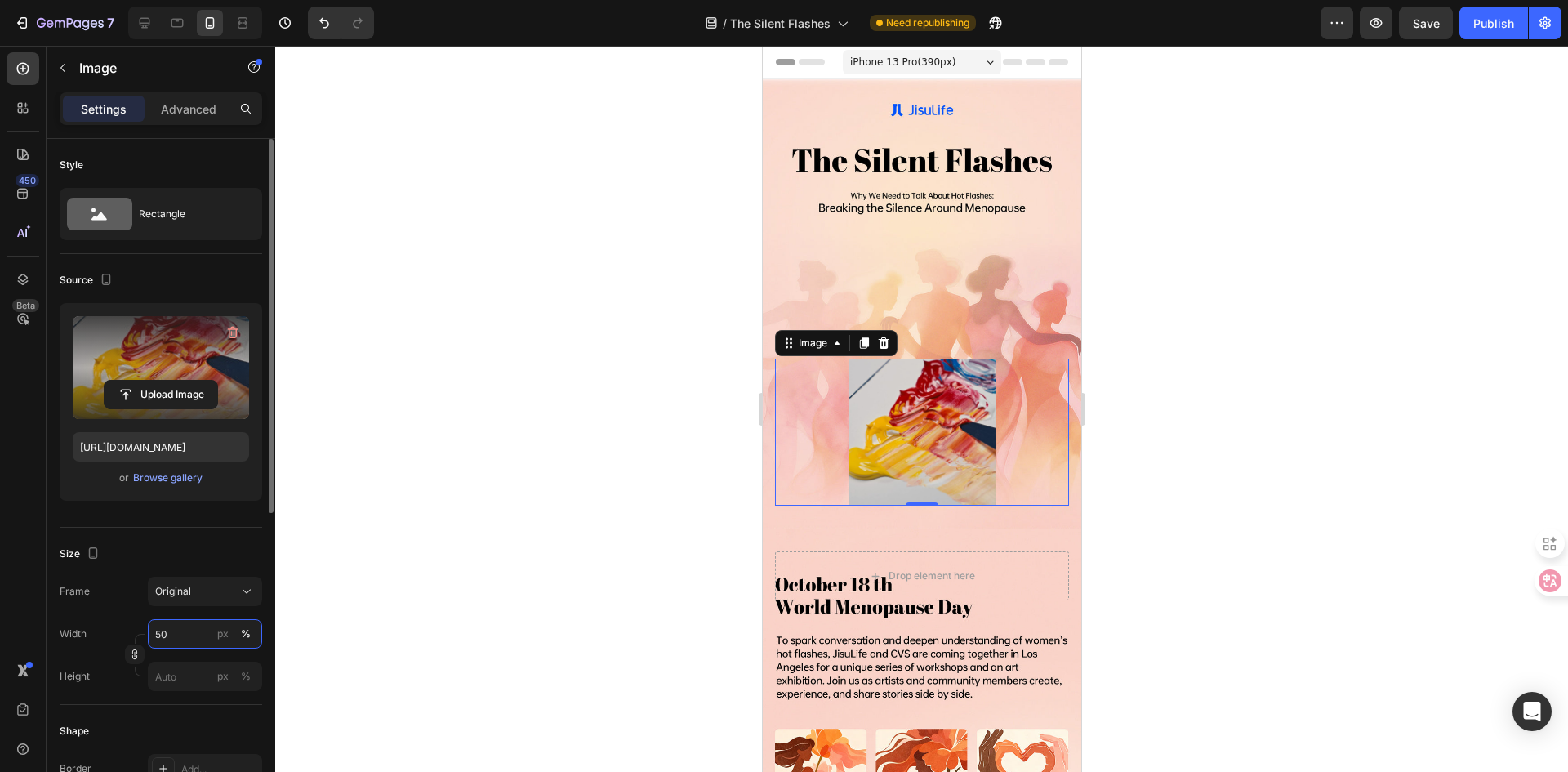
click at [207, 624] on input "50" at bounding box center [205, 635] width 114 height 30
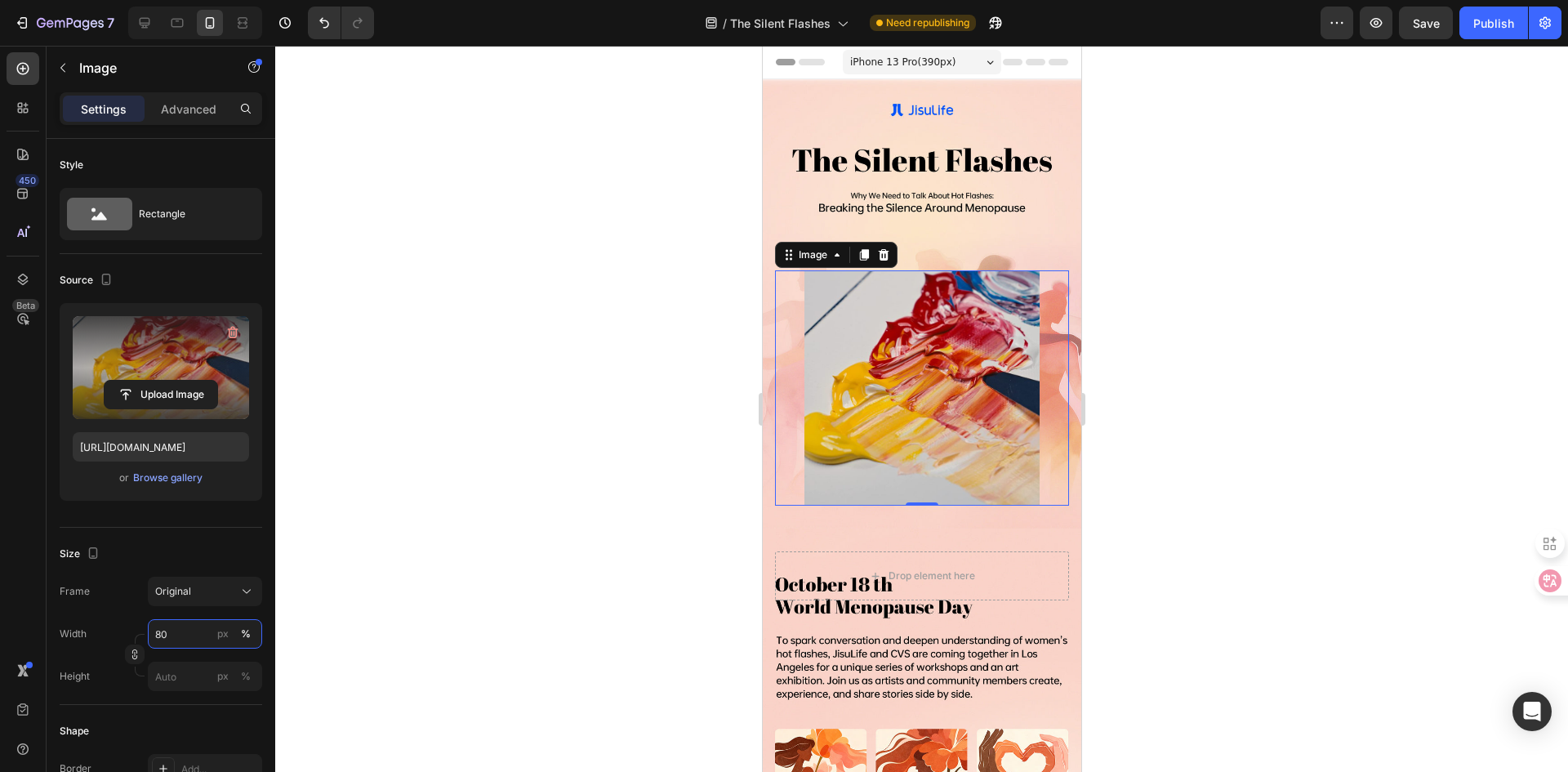
type input "80"
click at [387, 576] on div at bounding box center [922, 408] width 1293 height 726
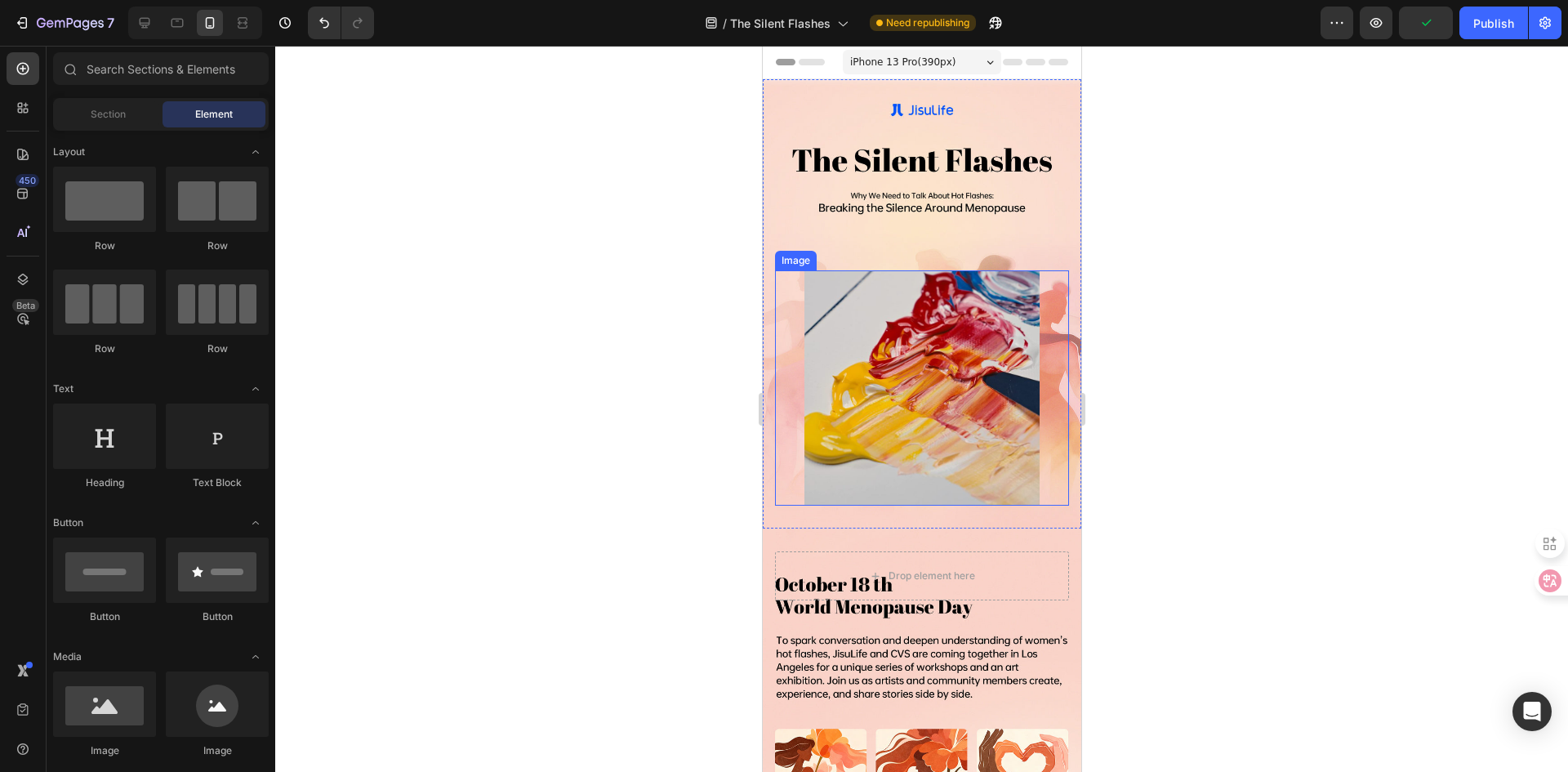
click at [1044, 374] on div at bounding box center [921, 388] width 294 height 235
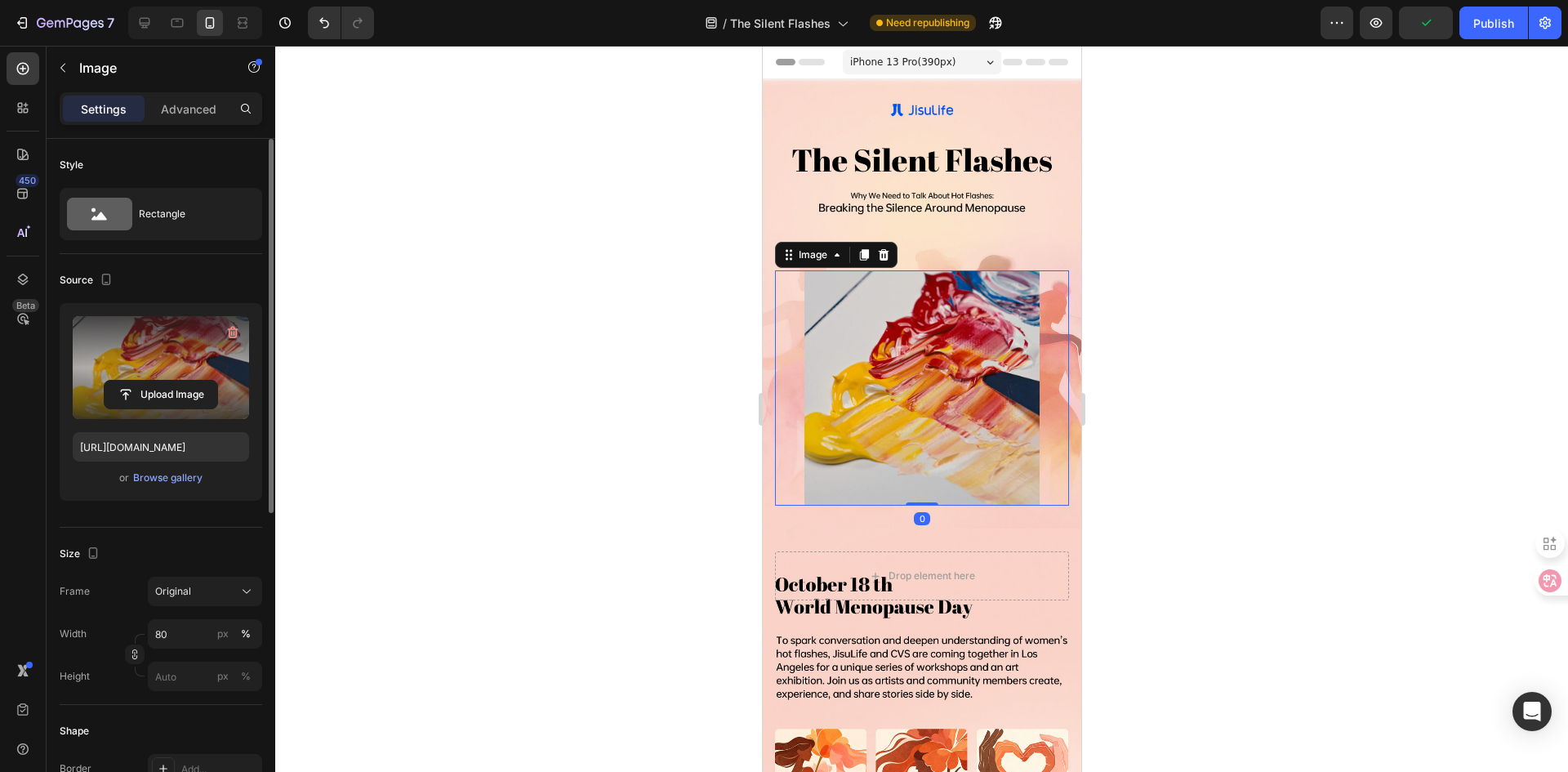
click at [129, 378] on label at bounding box center [160, 368] width 176 height 103
click at [129, 381] on input "file" at bounding box center [160, 394] width 112 height 28
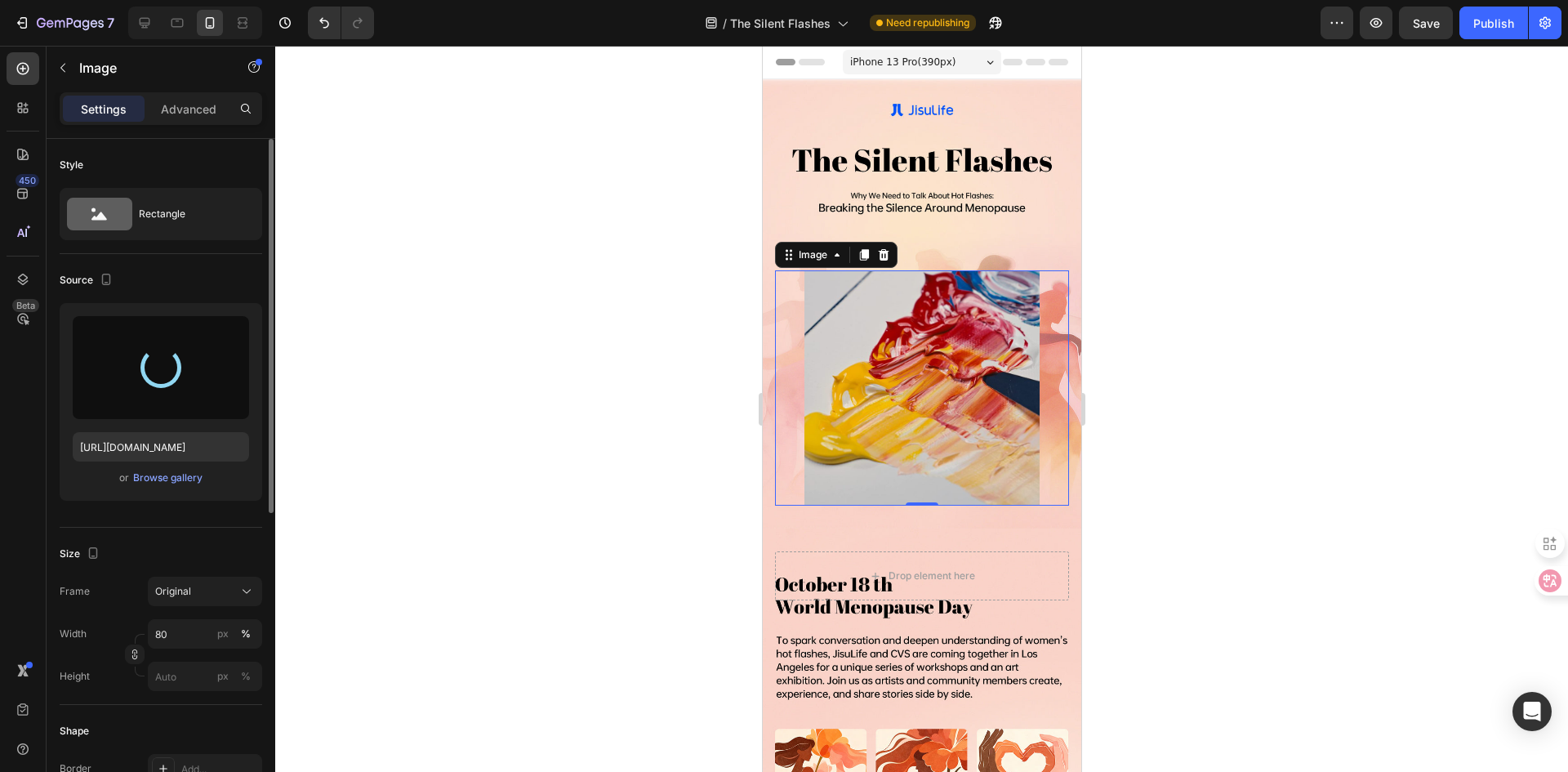
type input "[URL][DOMAIN_NAME]"
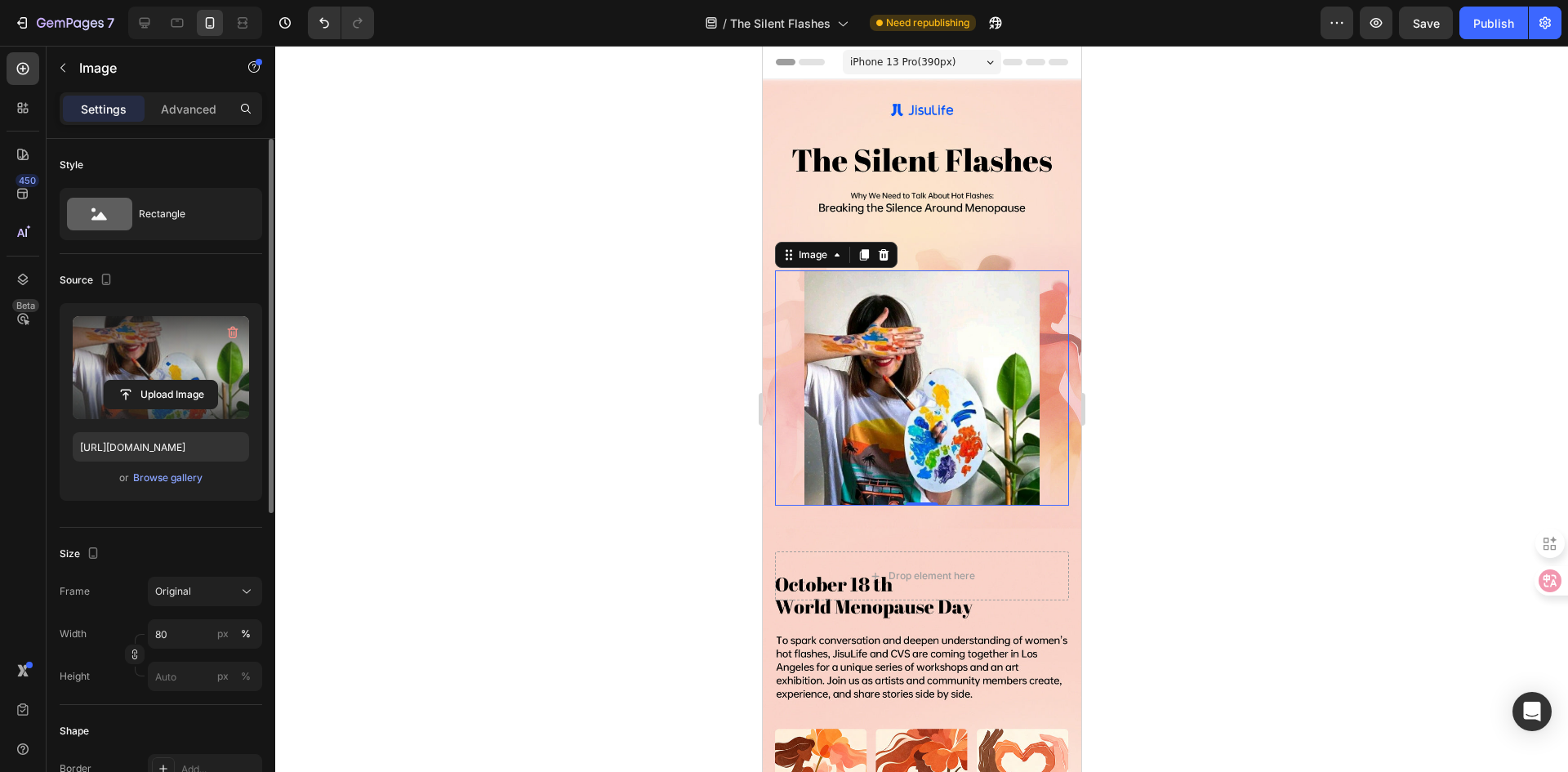
click at [1349, 357] on div at bounding box center [922, 408] width 1293 height 726
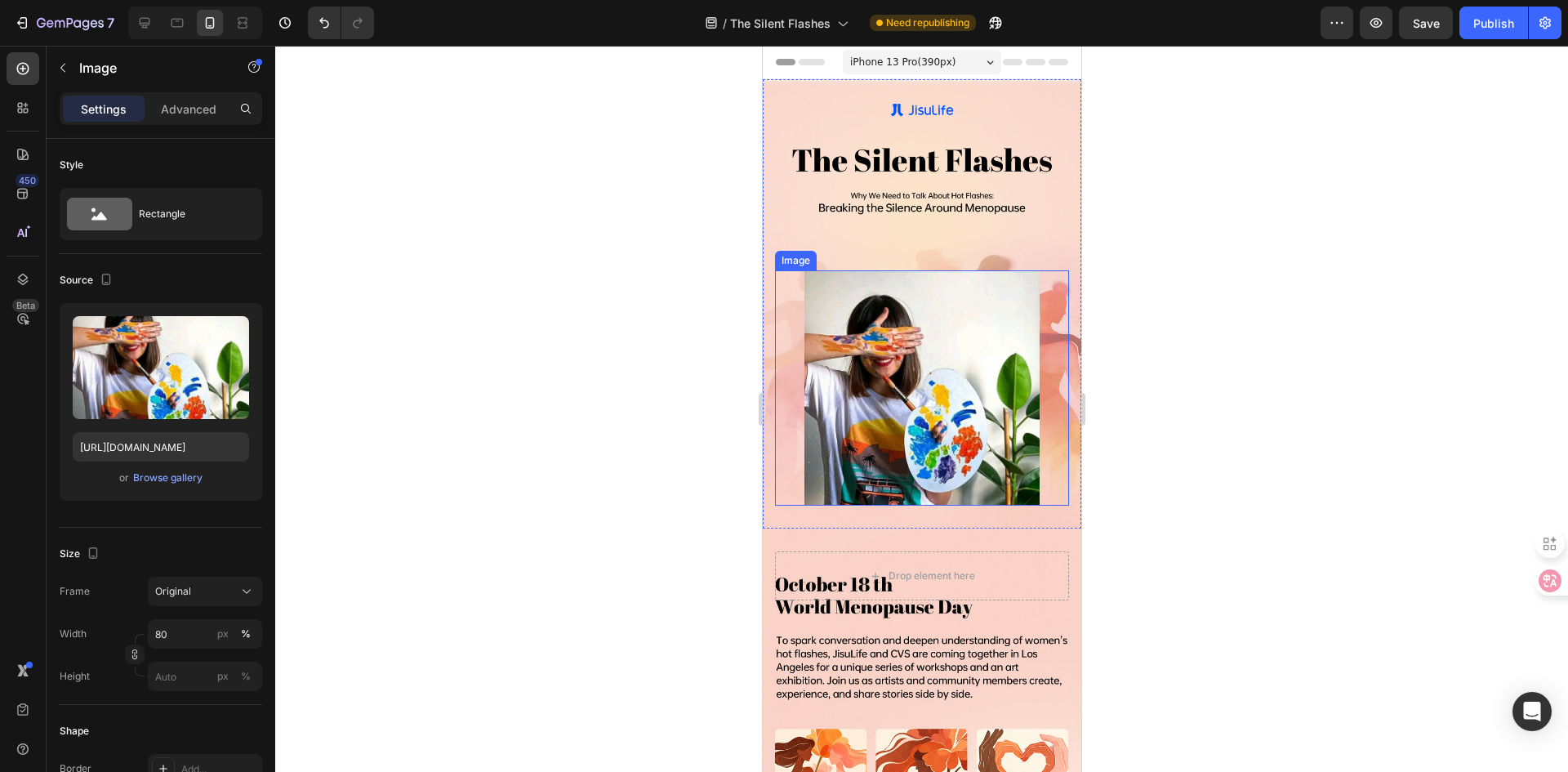
click at [1044, 375] on div at bounding box center [921, 388] width 294 height 235
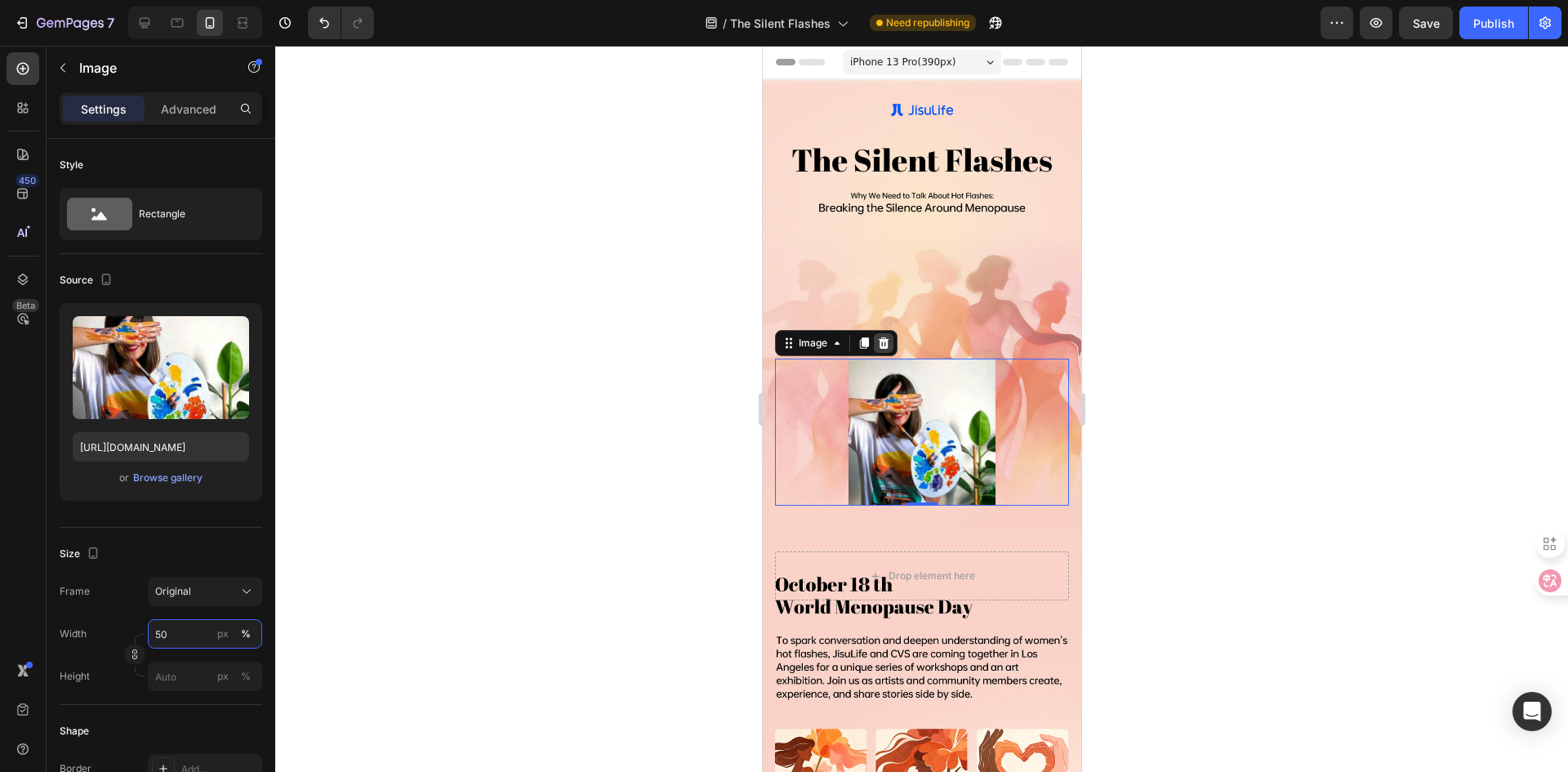
type input "50"
click at [883, 347] on icon at bounding box center [883, 343] width 11 height 11
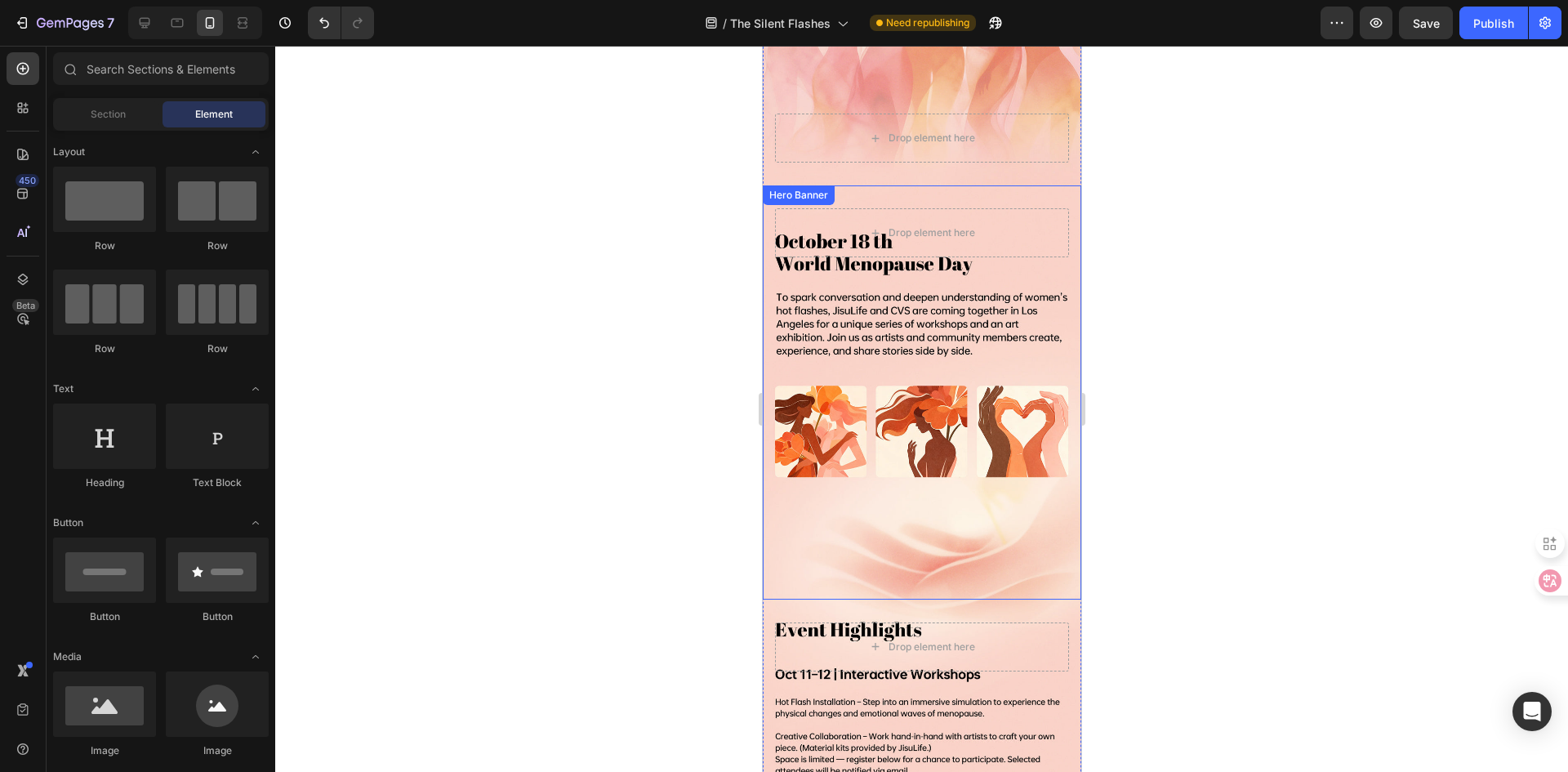
scroll to position [327, 0]
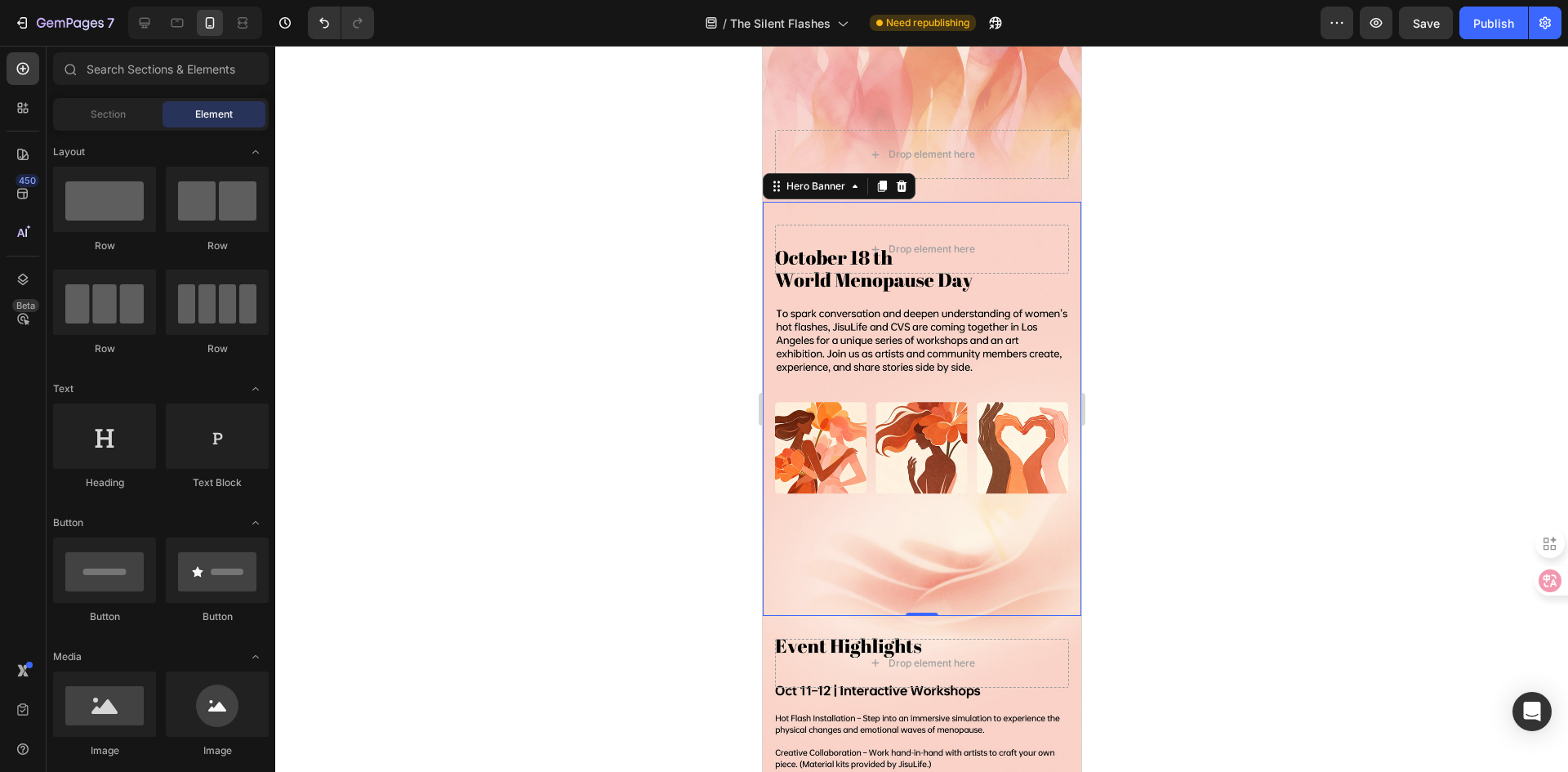
click at [949, 210] on div "Drop element here" at bounding box center [922, 249] width 319 height 95
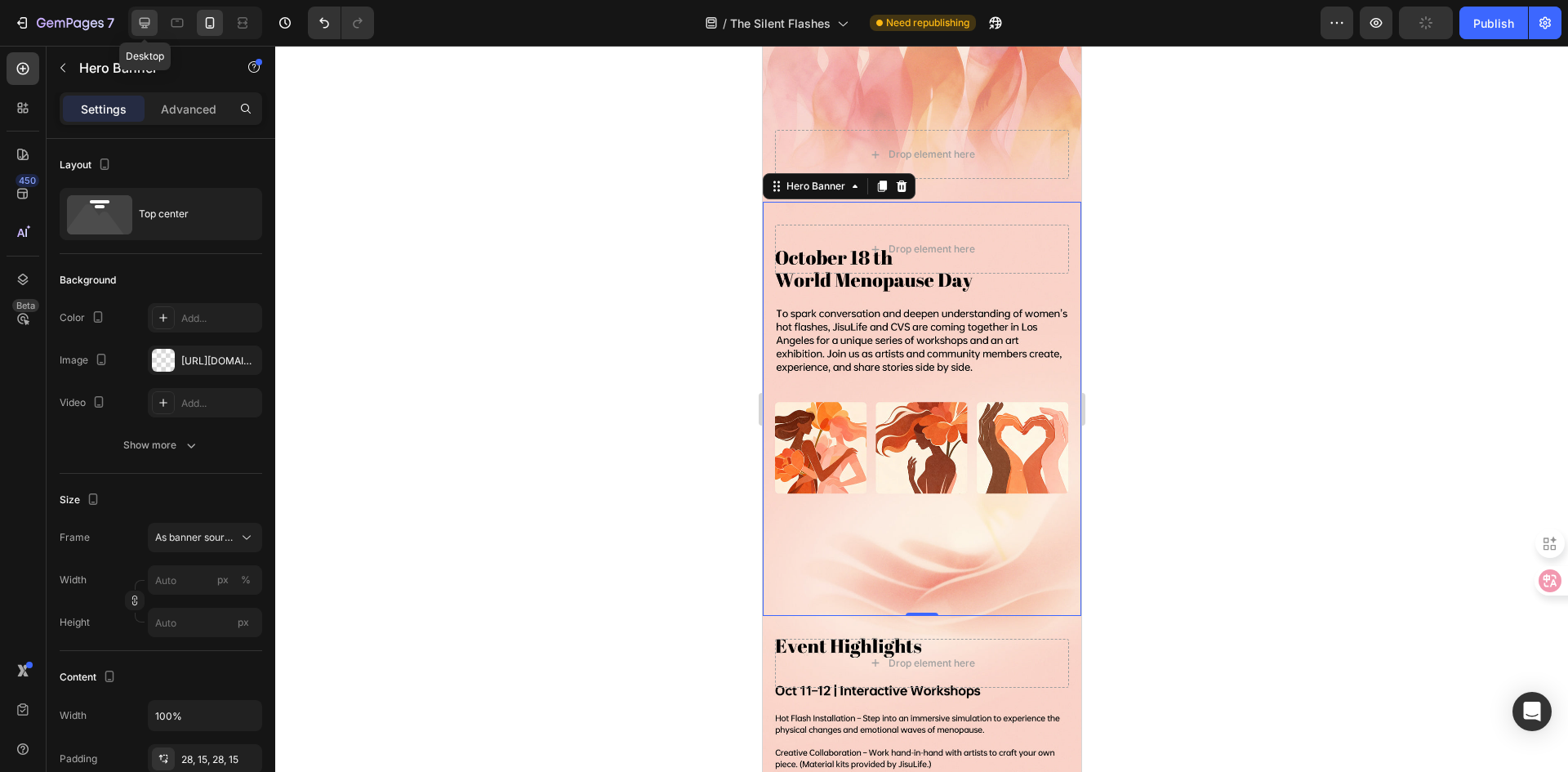
click at [153, 27] on div at bounding box center [144, 23] width 26 height 26
type input "100"
type input "1500"
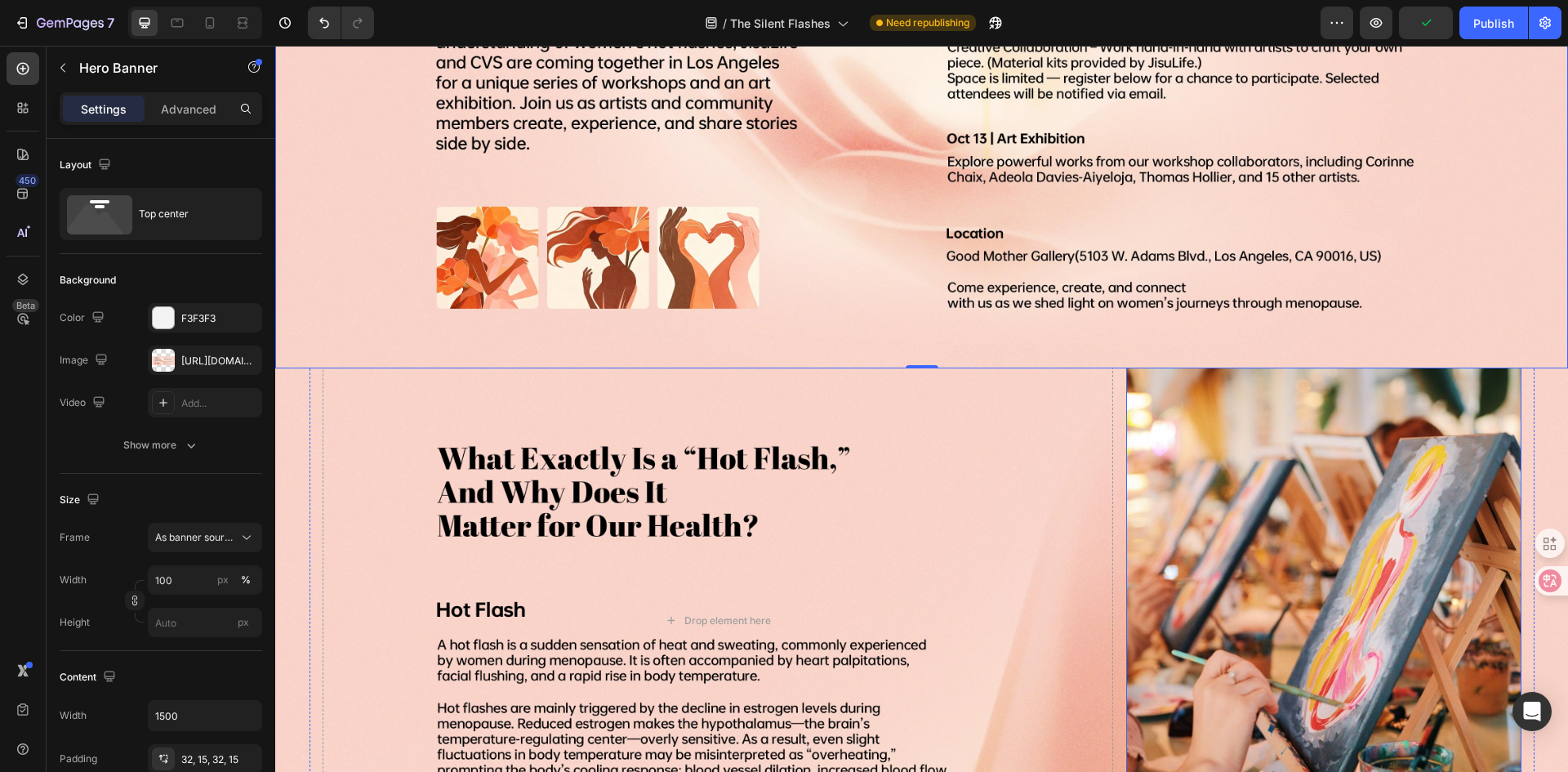
scroll to position [477, 0]
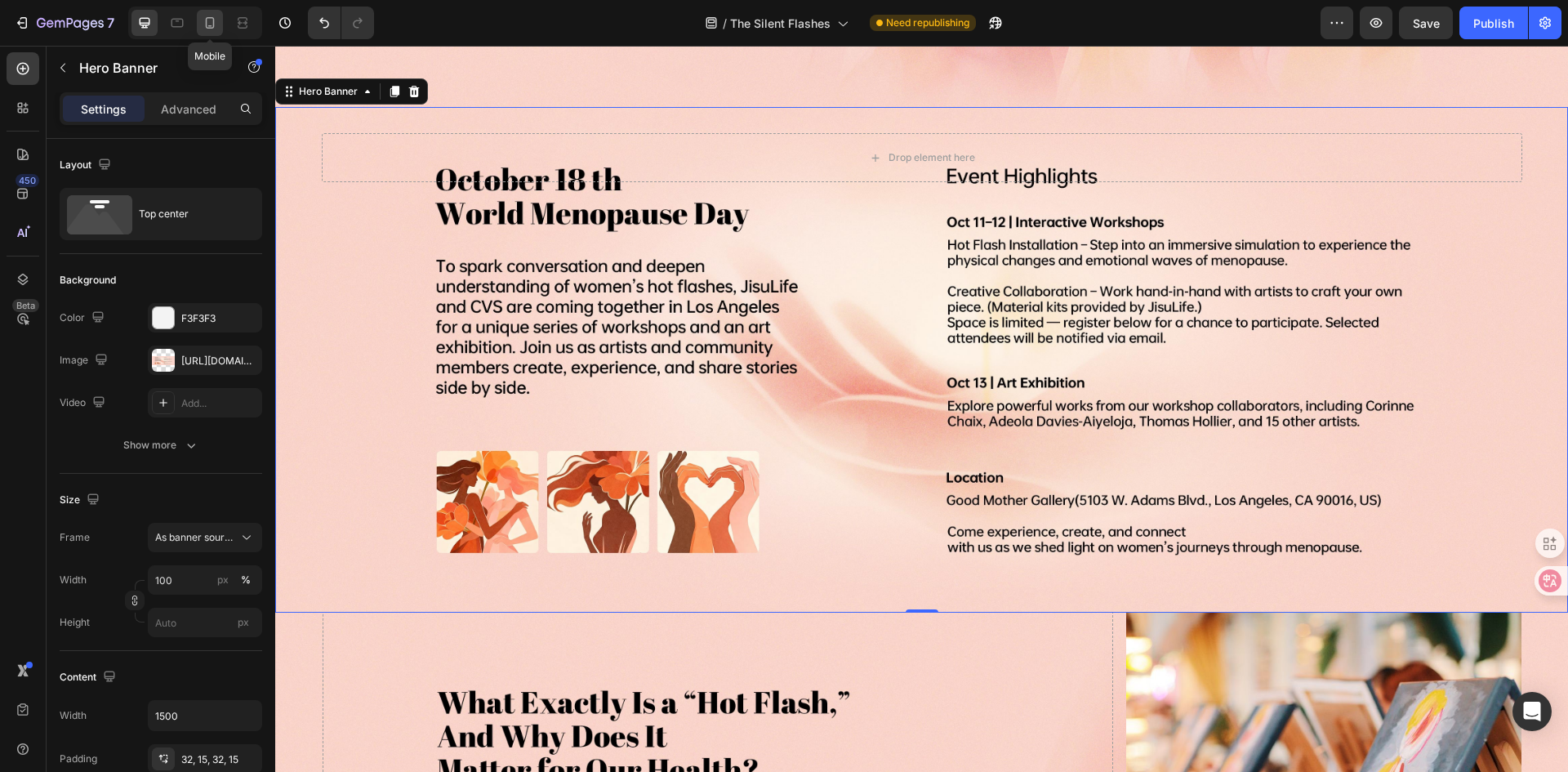
click at [204, 18] on icon at bounding box center [210, 23] width 16 height 16
type input "100%"
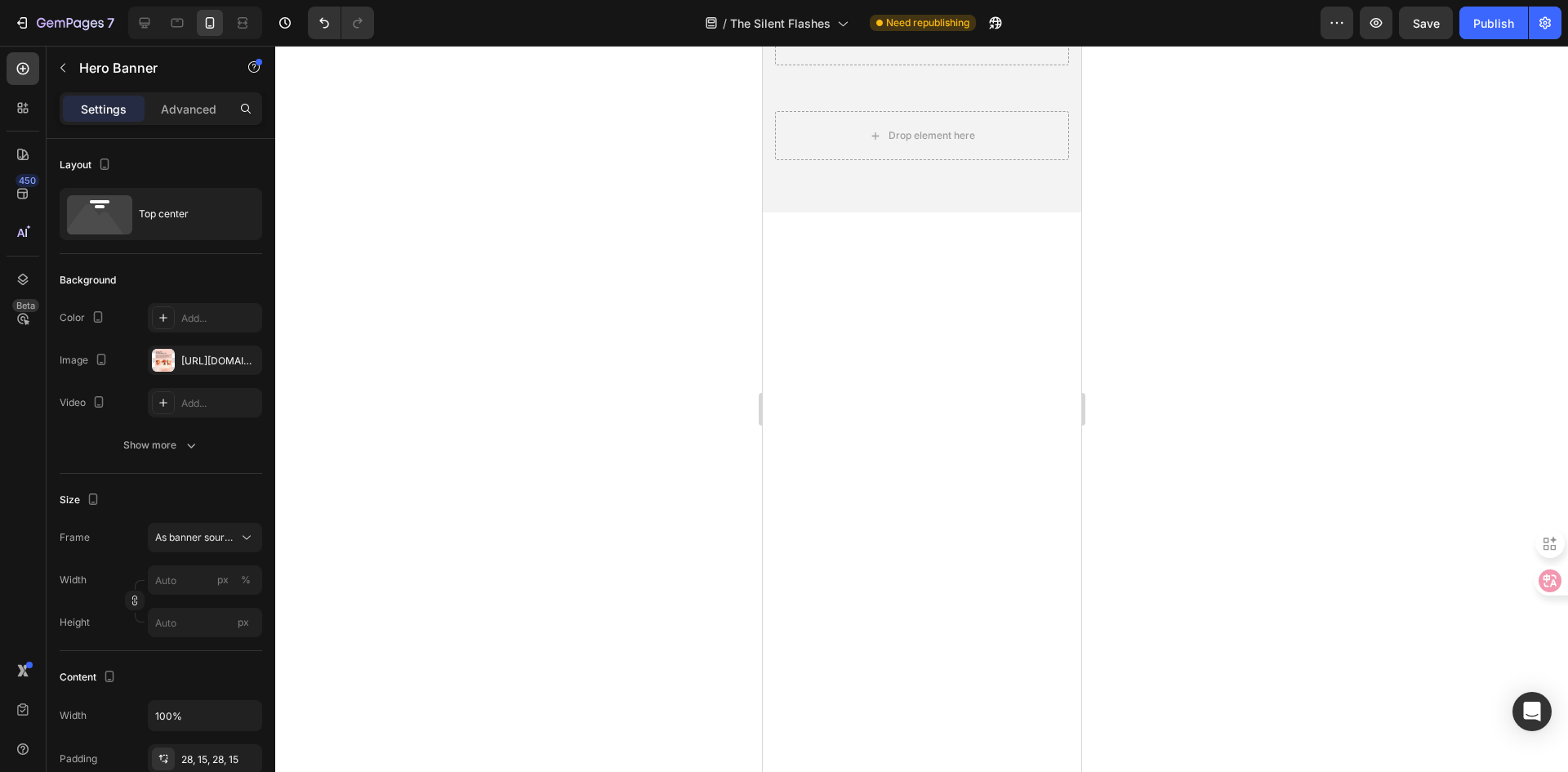
scroll to position [835, 0]
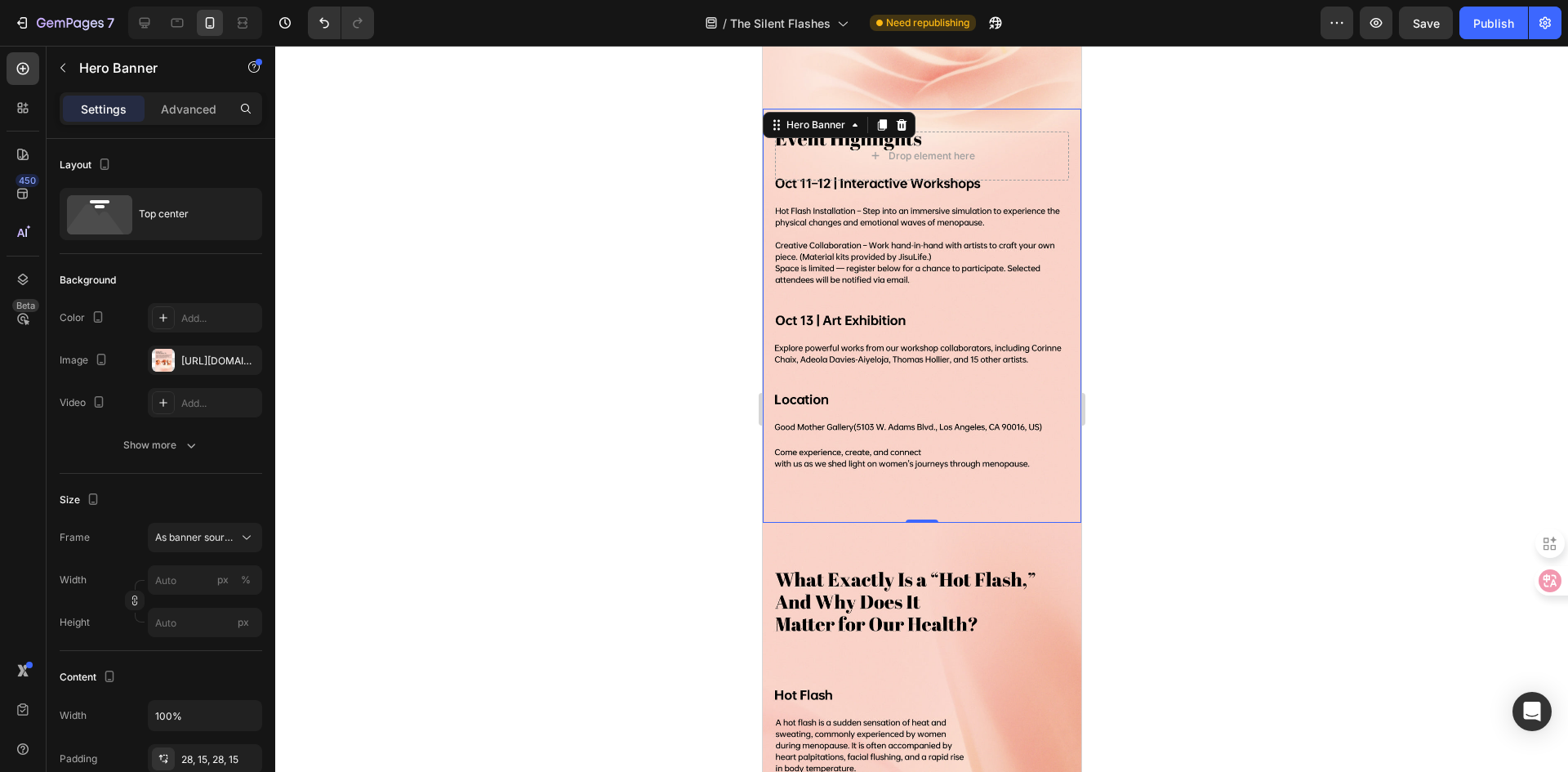
click at [945, 455] on div "Overlay" at bounding box center [922, 316] width 319 height 414
click at [197, 102] on p "Advanced" at bounding box center [189, 109] width 56 height 17
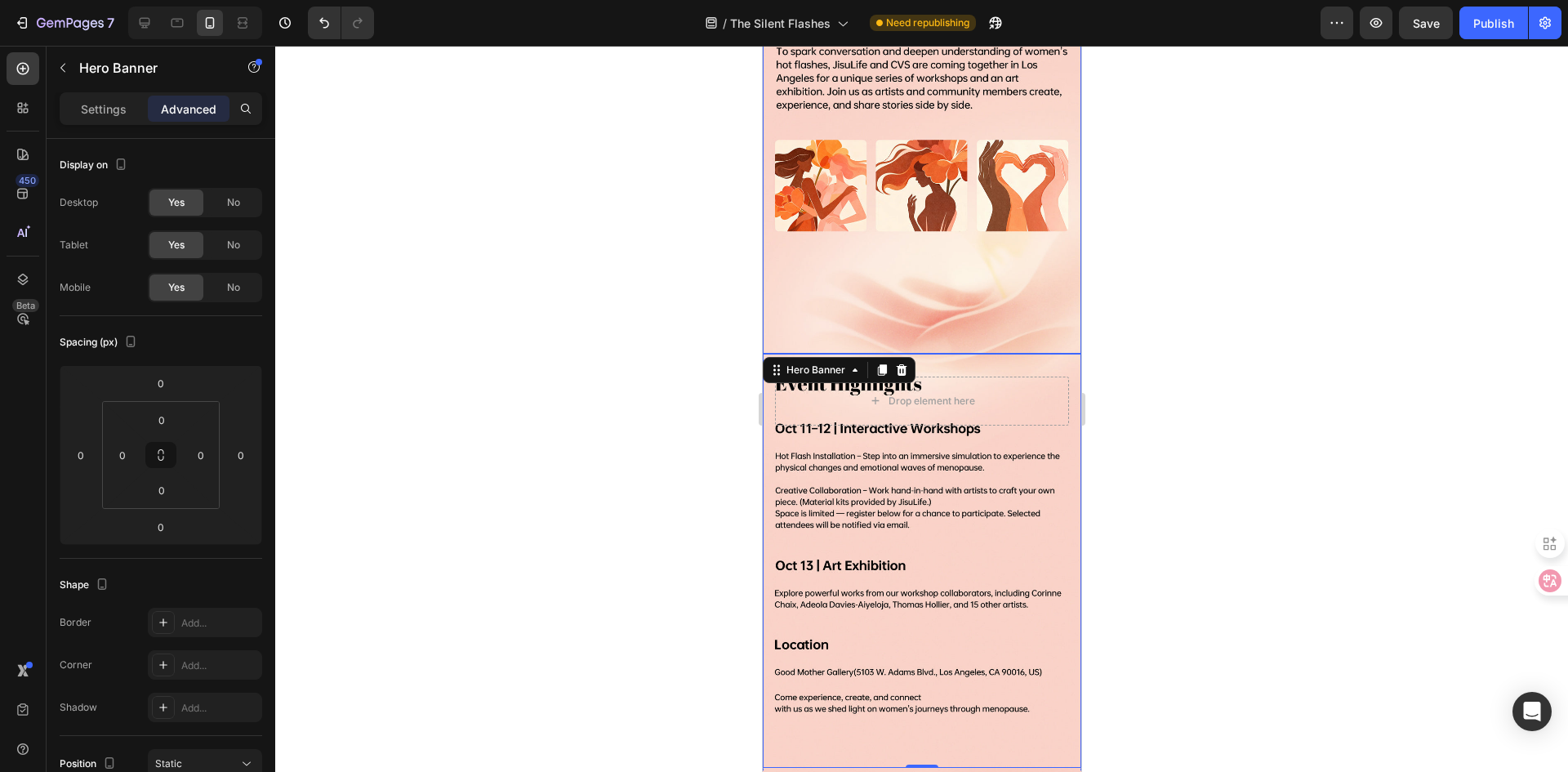
click at [961, 266] on div "Overlay" at bounding box center [922, 146] width 319 height 414
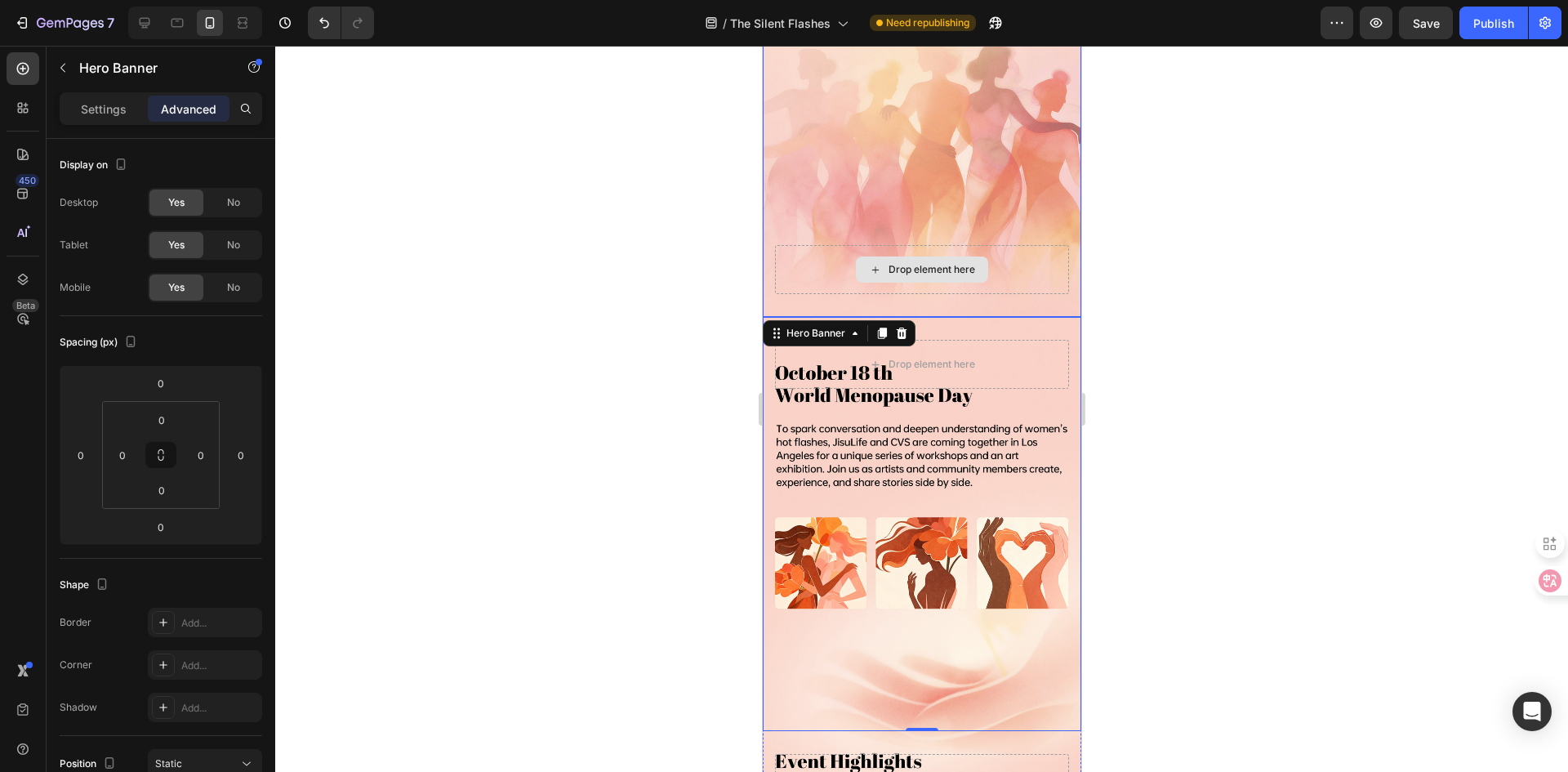
scroll to position [17, 0]
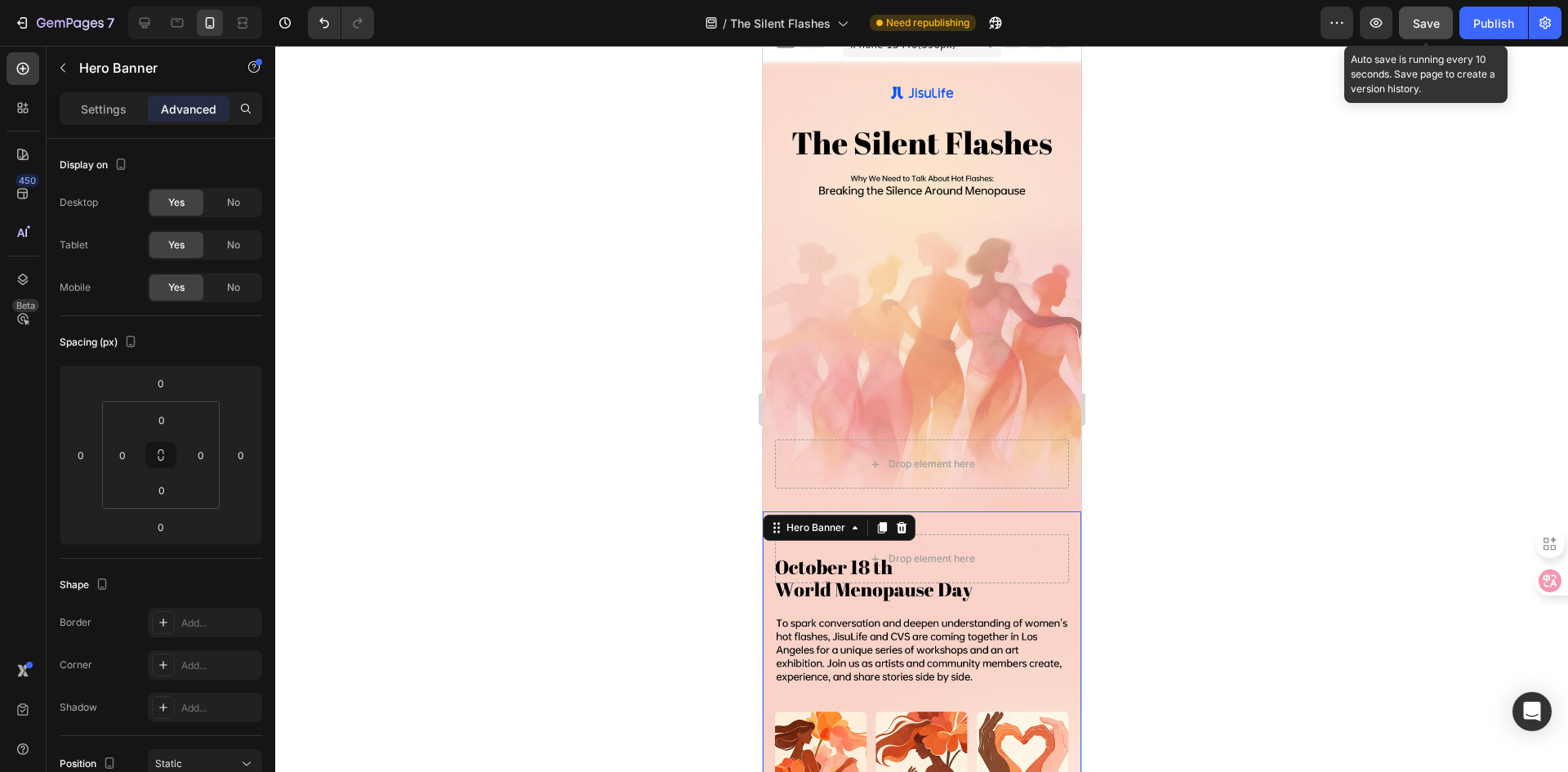
click at [1427, 25] on span "Save" at bounding box center [1427, 23] width 27 height 14
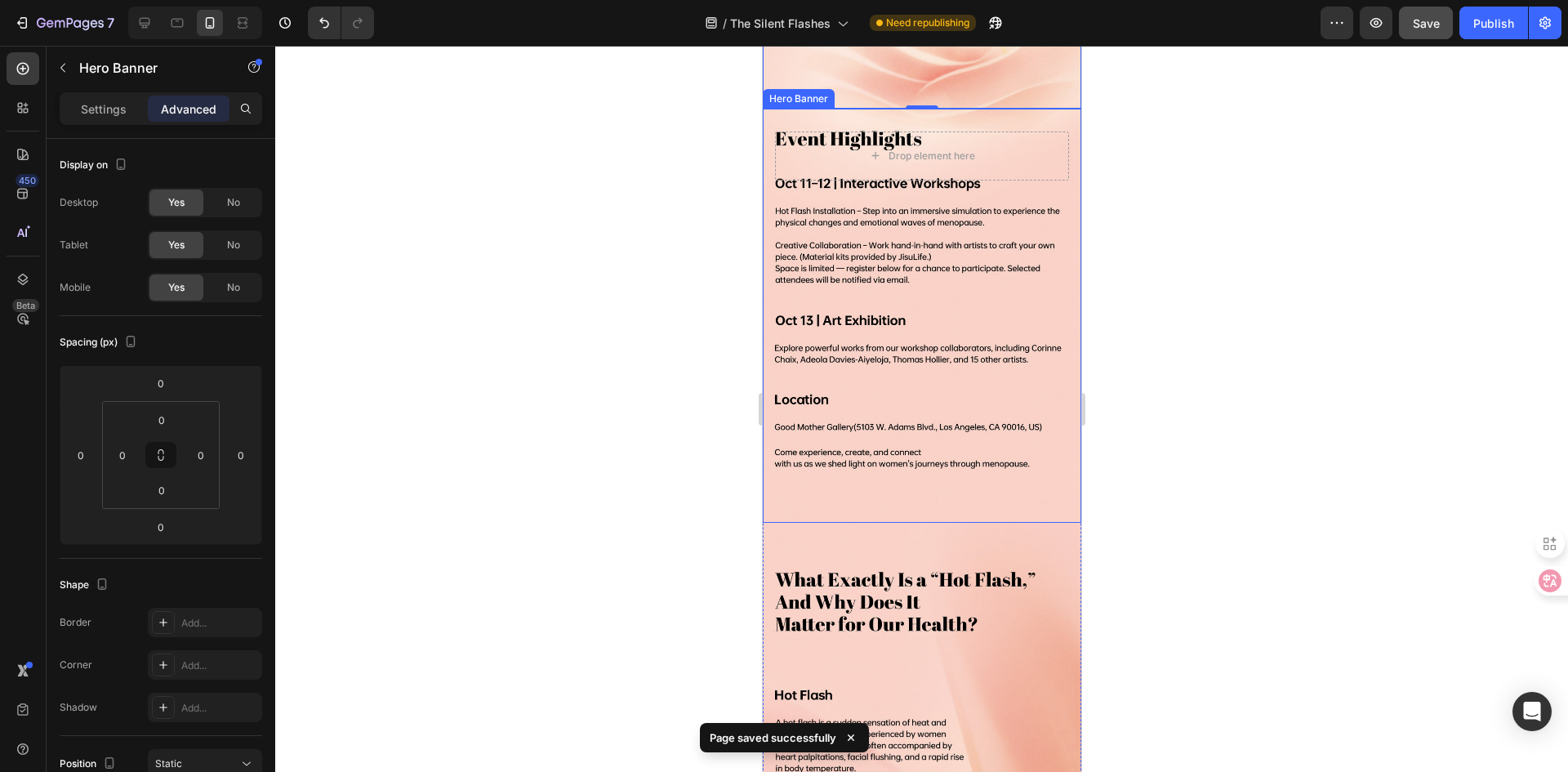
scroll to position [1161, 0]
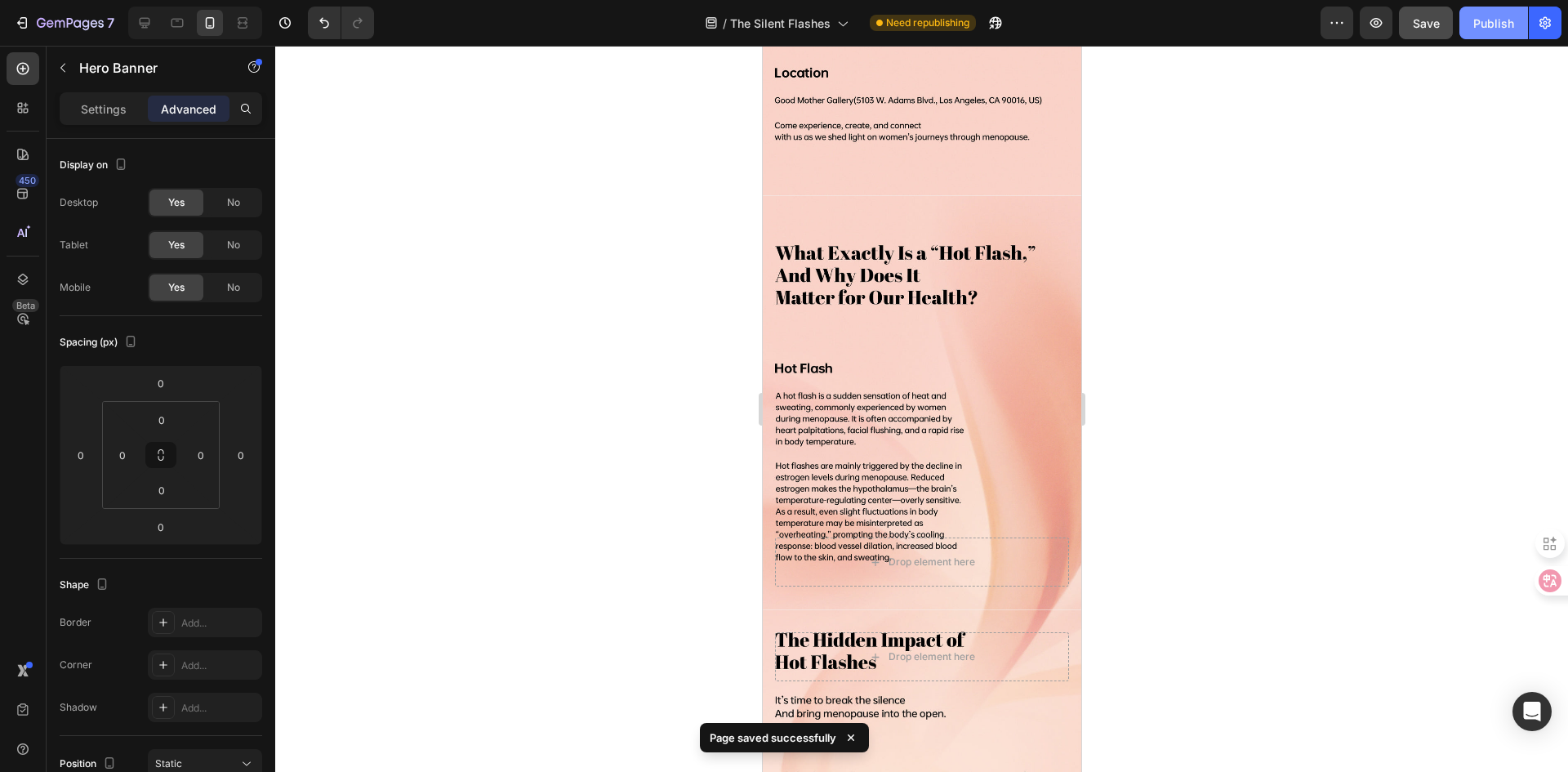
click at [1487, 22] on div "Publish" at bounding box center [1493, 23] width 41 height 17
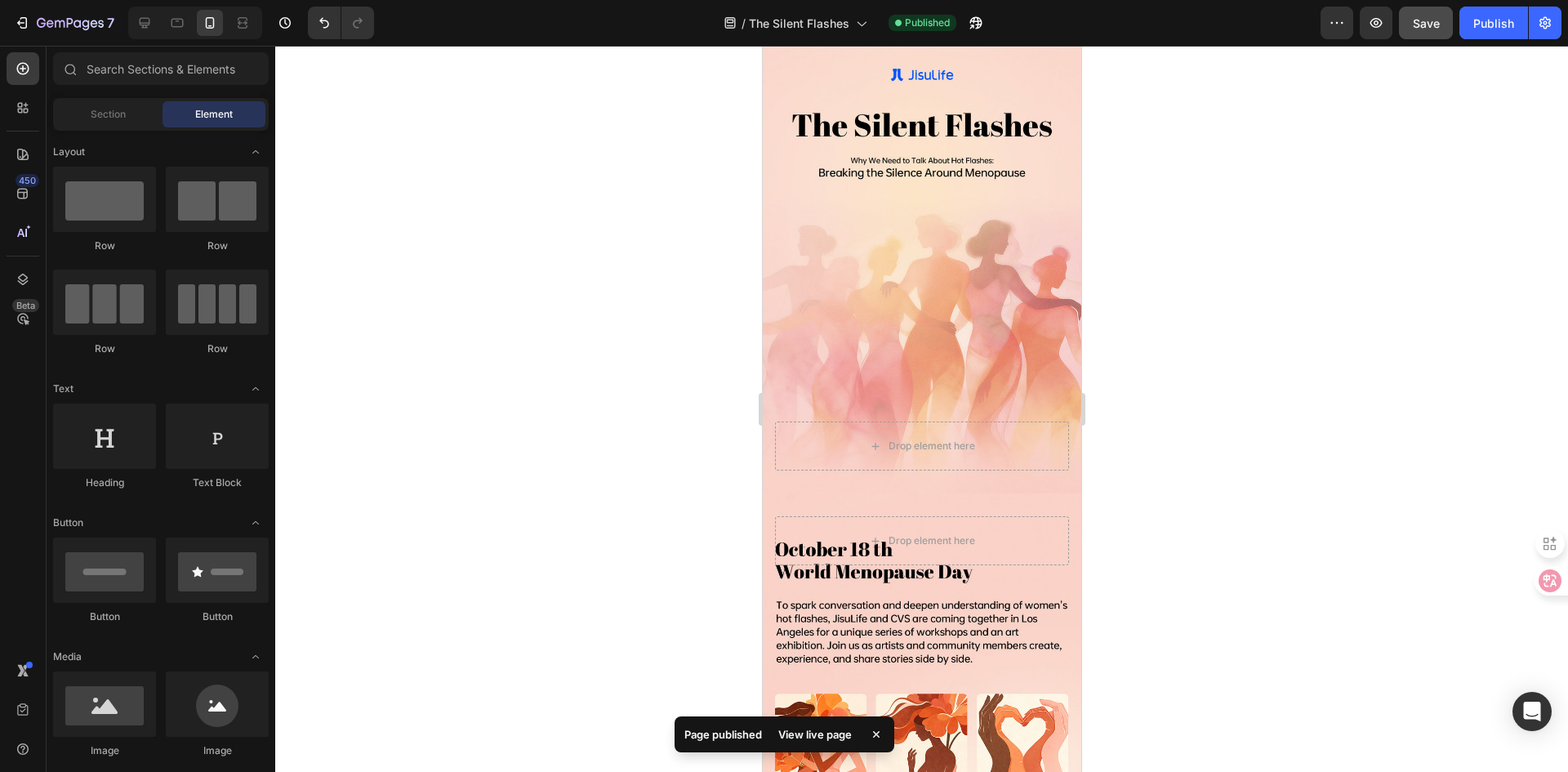
drag, startPoint x: 1075, startPoint y: 369, endPoint x: 1850, endPoint y: 162, distance: 802.2
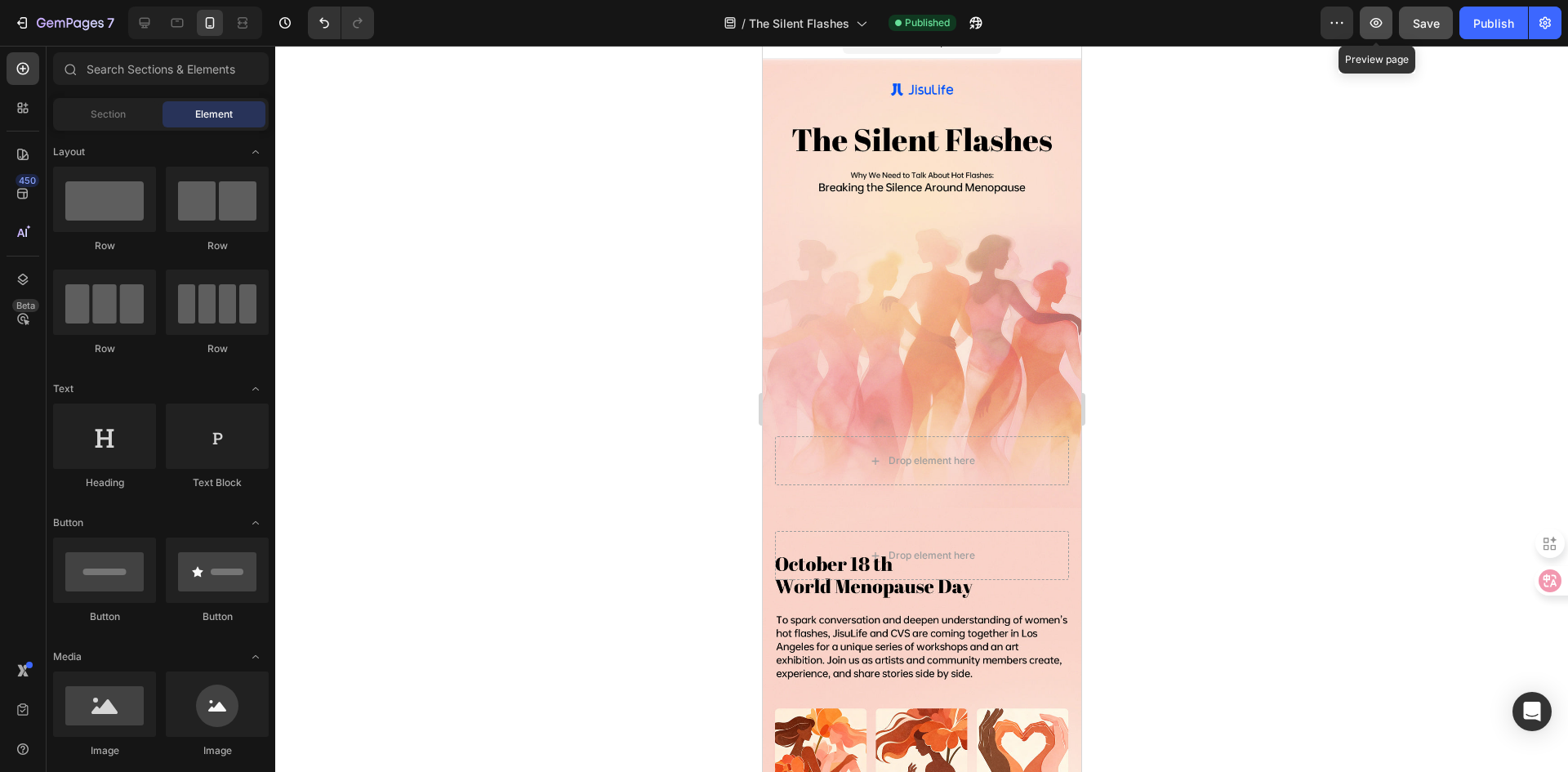
click at [1385, 33] on button "button" at bounding box center [1376, 23] width 33 height 33
click at [18, 23] on icon "button" at bounding box center [20, 23] width 7 height 5
